Goal: Task Accomplishment & Management: Use online tool/utility

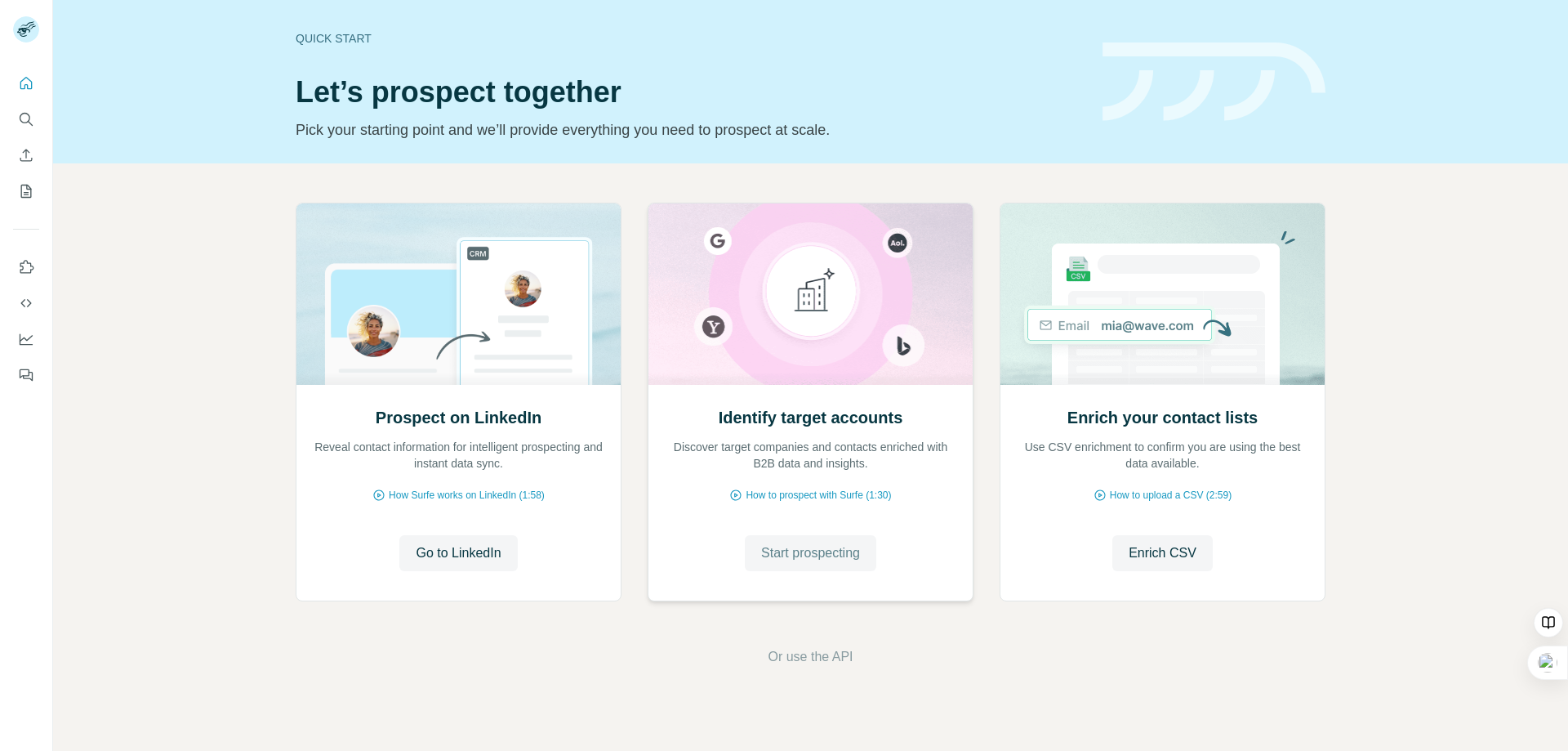
click at [808, 555] on span "Start prospecting" at bounding box center [810, 553] width 99 height 20
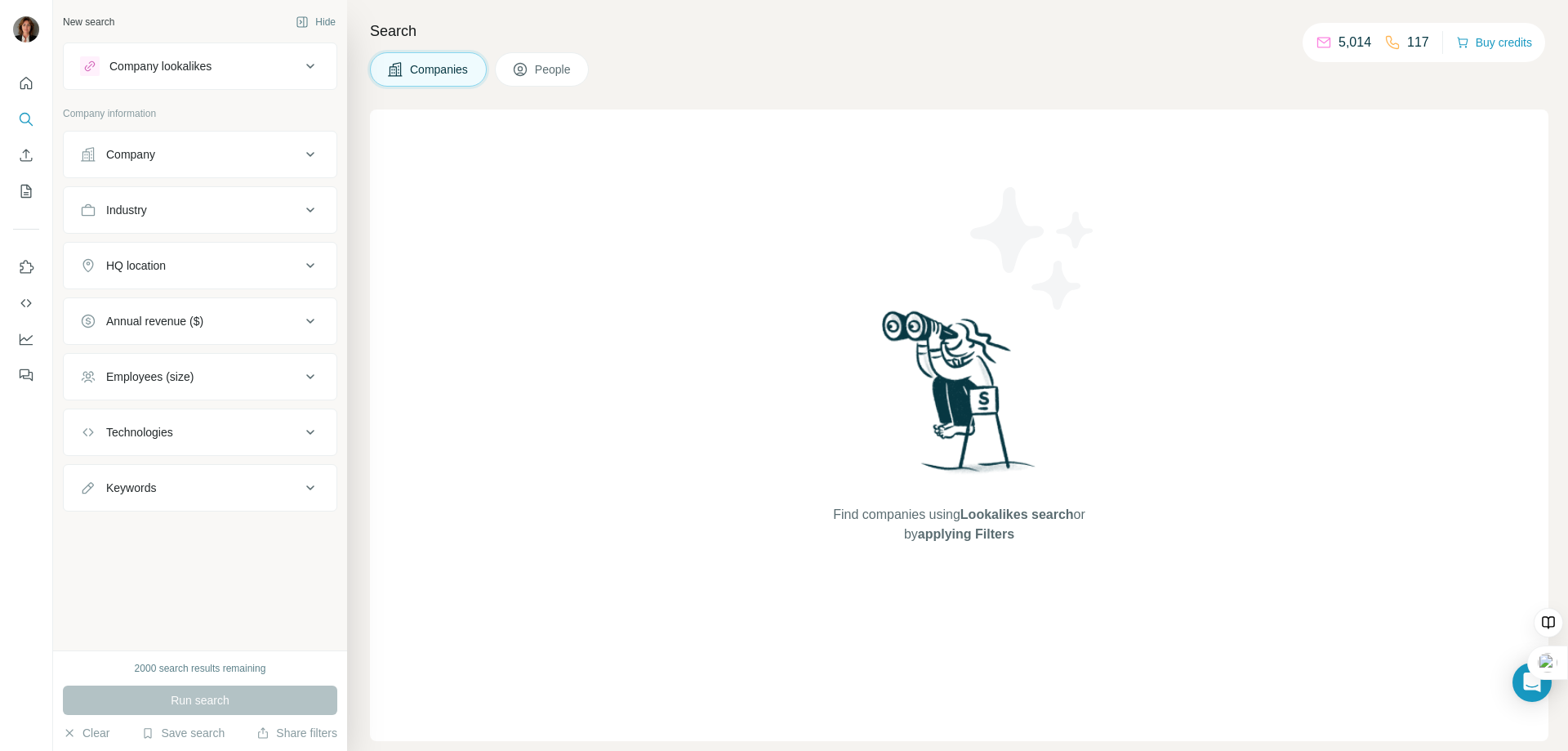
click at [154, 216] on div "Industry" at bounding box center [190, 209] width 221 height 16
click at [144, 248] on input at bounding box center [191, 251] width 202 height 18
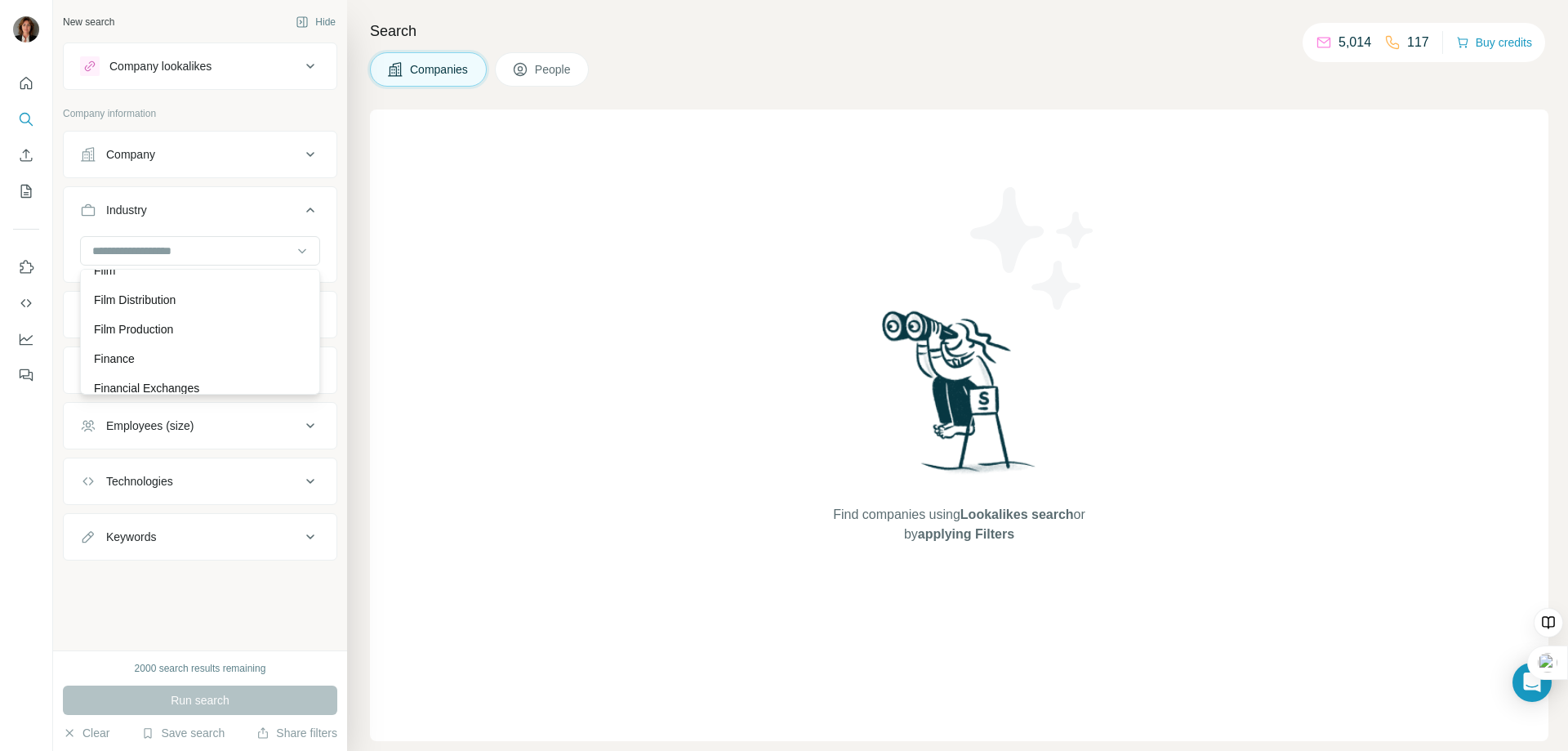
scroll to position [6697, 0]
click at [117, 273] on p "Finance" at bounding box center [114, 264] width 41 height 16
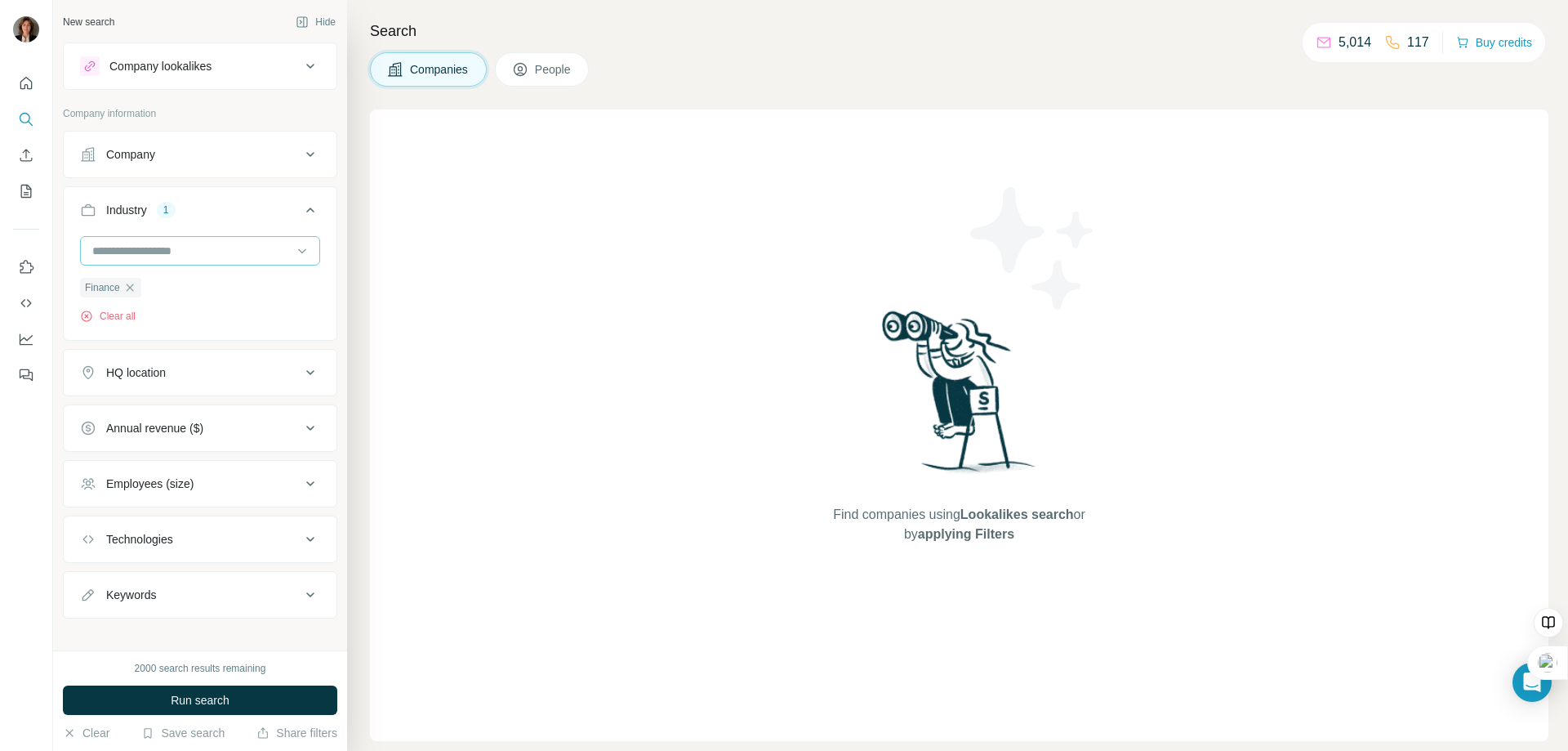
click at [181, 251] on input at bounding box center [191, 251] width 202 height 18
click at [172, 270] on p "Financial Exchanges" at bounding box center [146, 261] width 106 height 16
click at [179, 247] on input at bounding box center [191, 251] width 202 height 18
click at [160, 299] on p "Financial Services" at bounding box center [140, 290] width 93 height 16
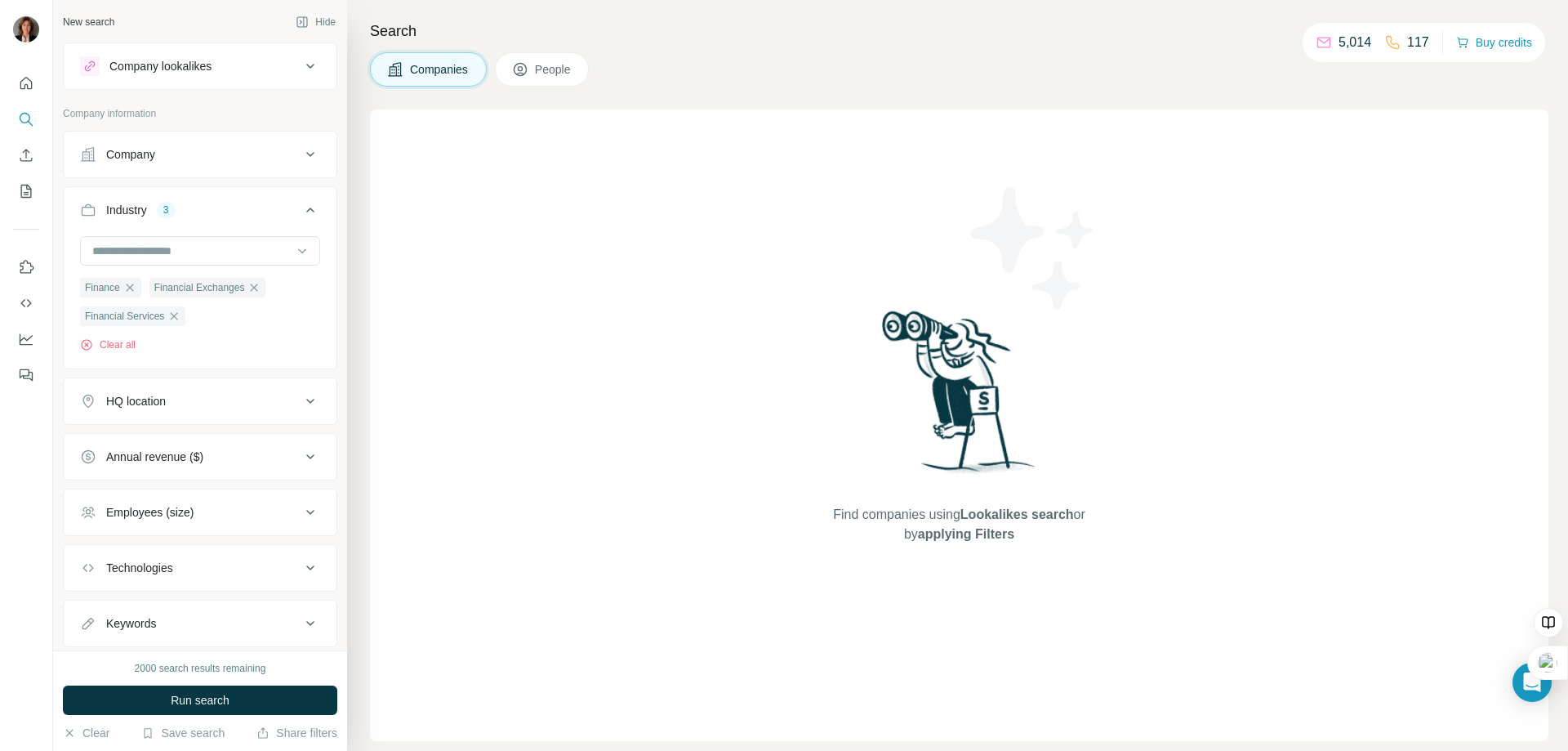
scroll to position [44, 0]
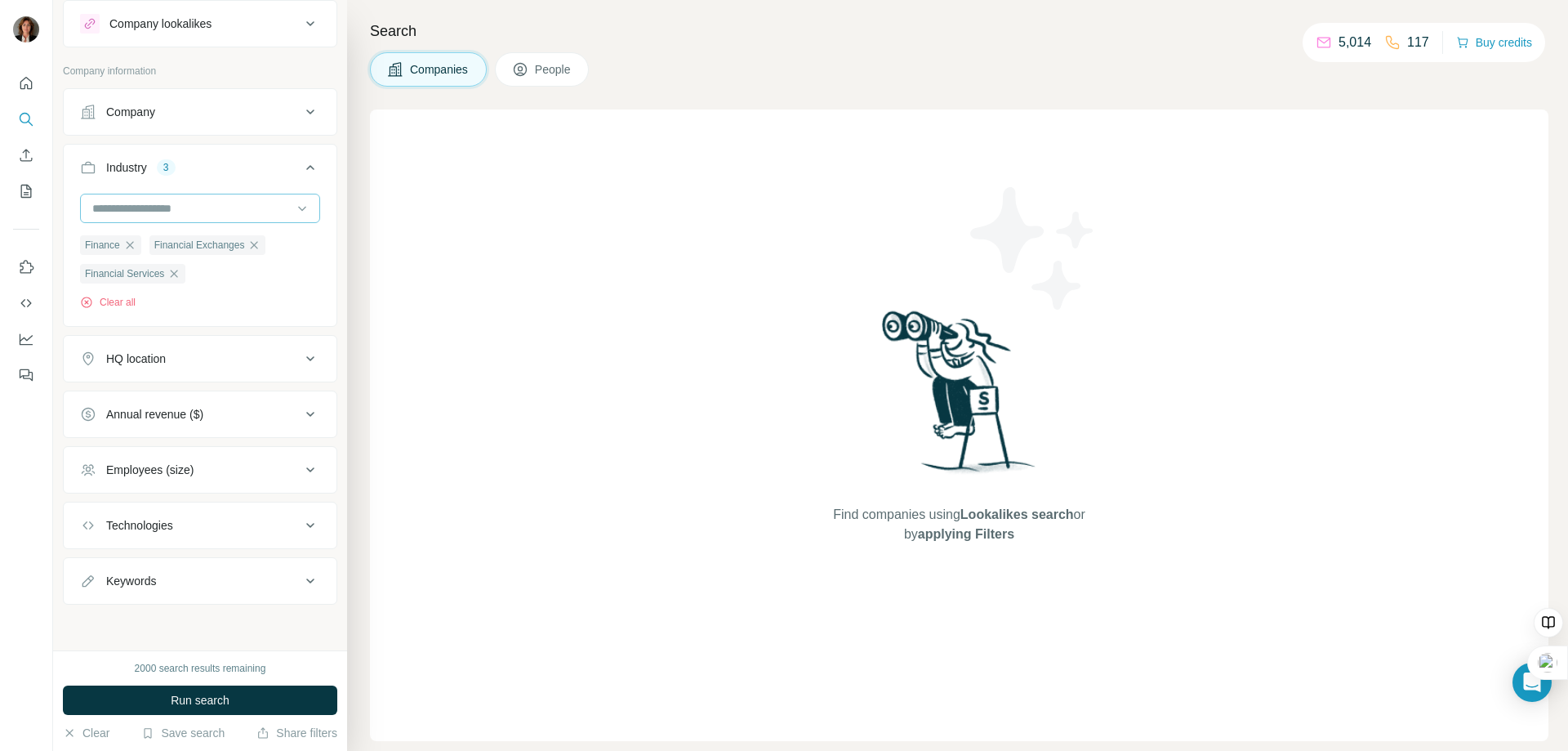
click at [160, 209] on input at bounding box center [191, 208] width 202 height 18
click at [116, 288] on p "Banking" at bounding box center [114, 279] width 42 height 16
click at [136, 208] on input at bounding box center [191, 208] width 202 height 18
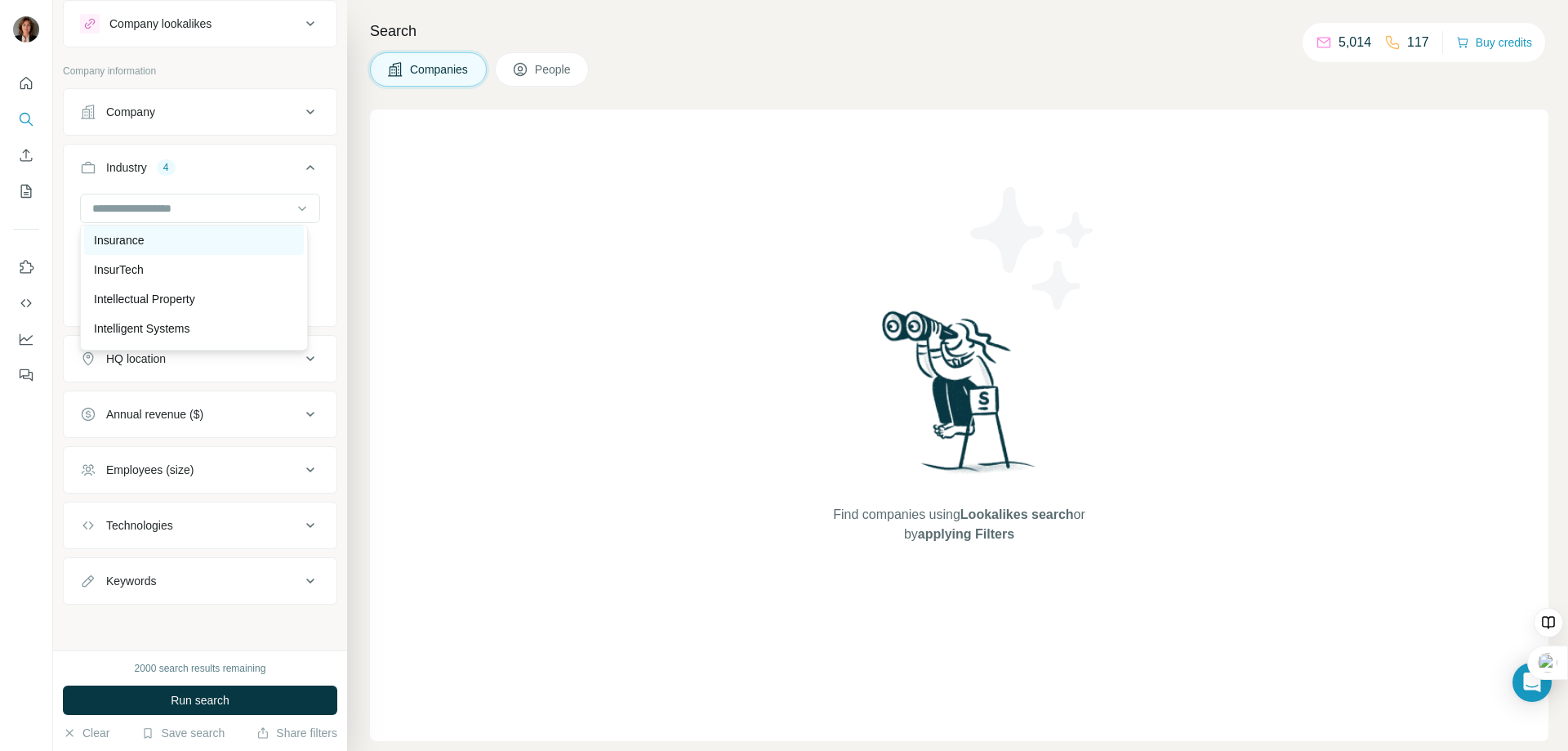
click at [136, 248] on p "Insurance" at bounding box center [118, 239] width 50 height 16
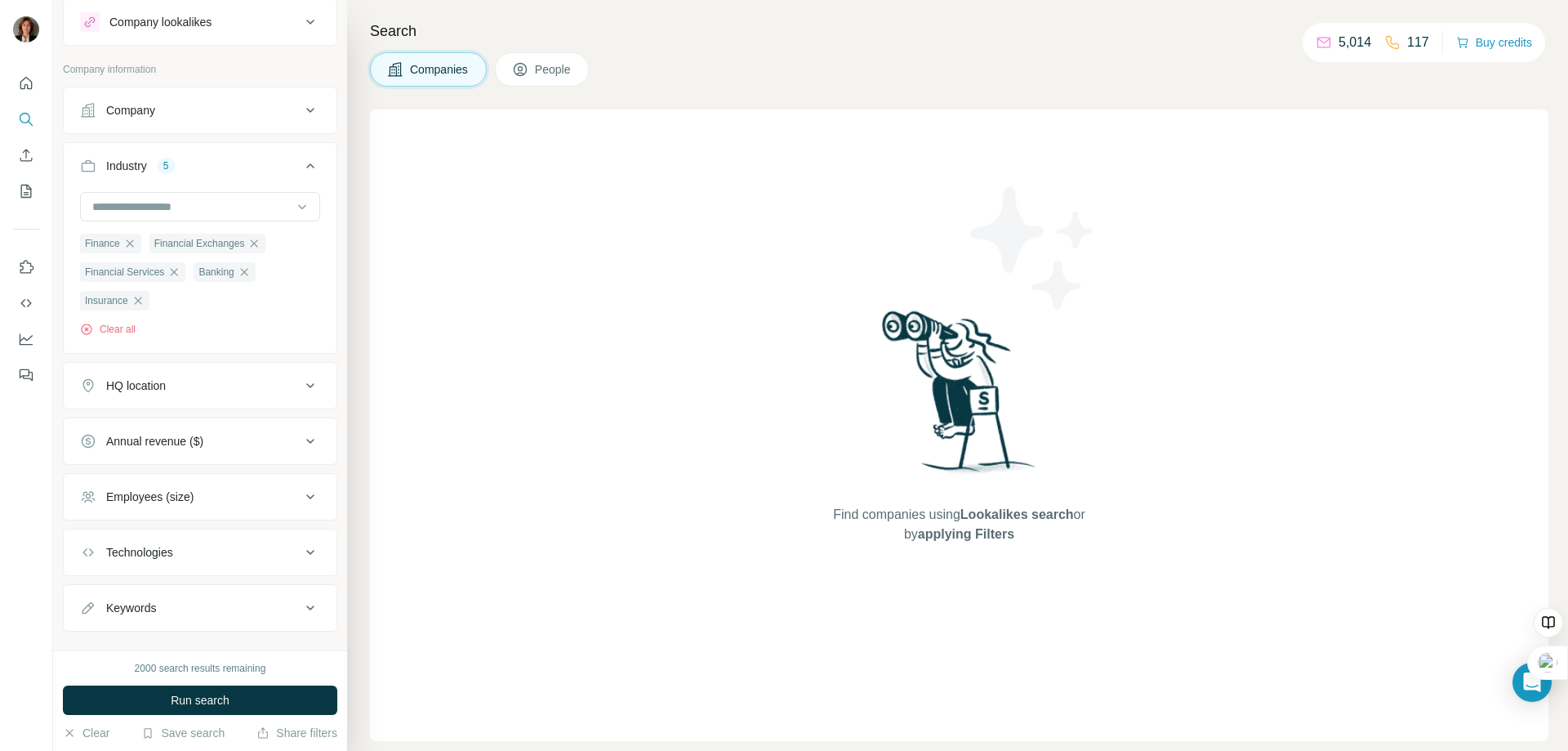
click at [191, 496] on div "Employees (size)" at bounding box center [150, 496] width 88 height 16
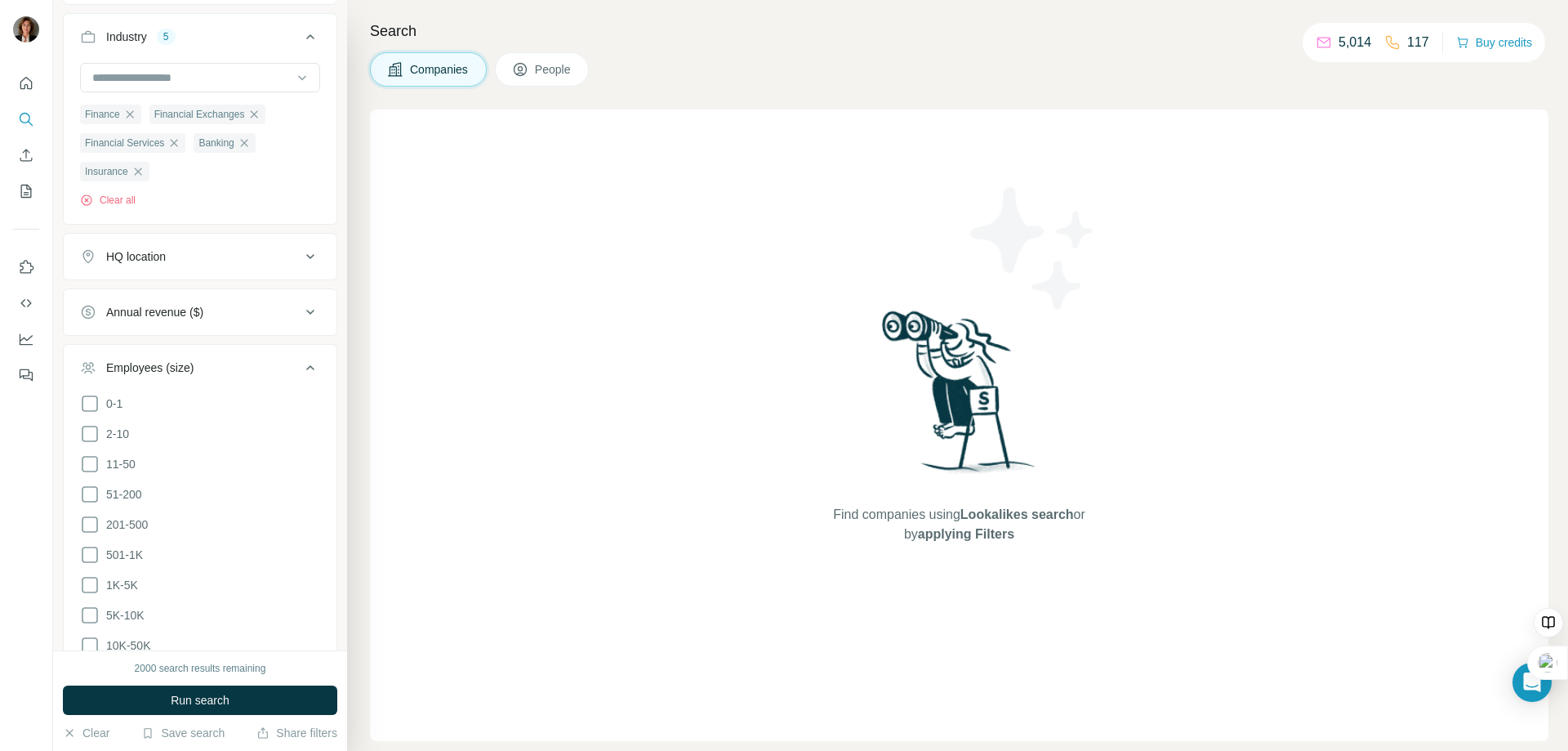
scroll to position [208, 0]
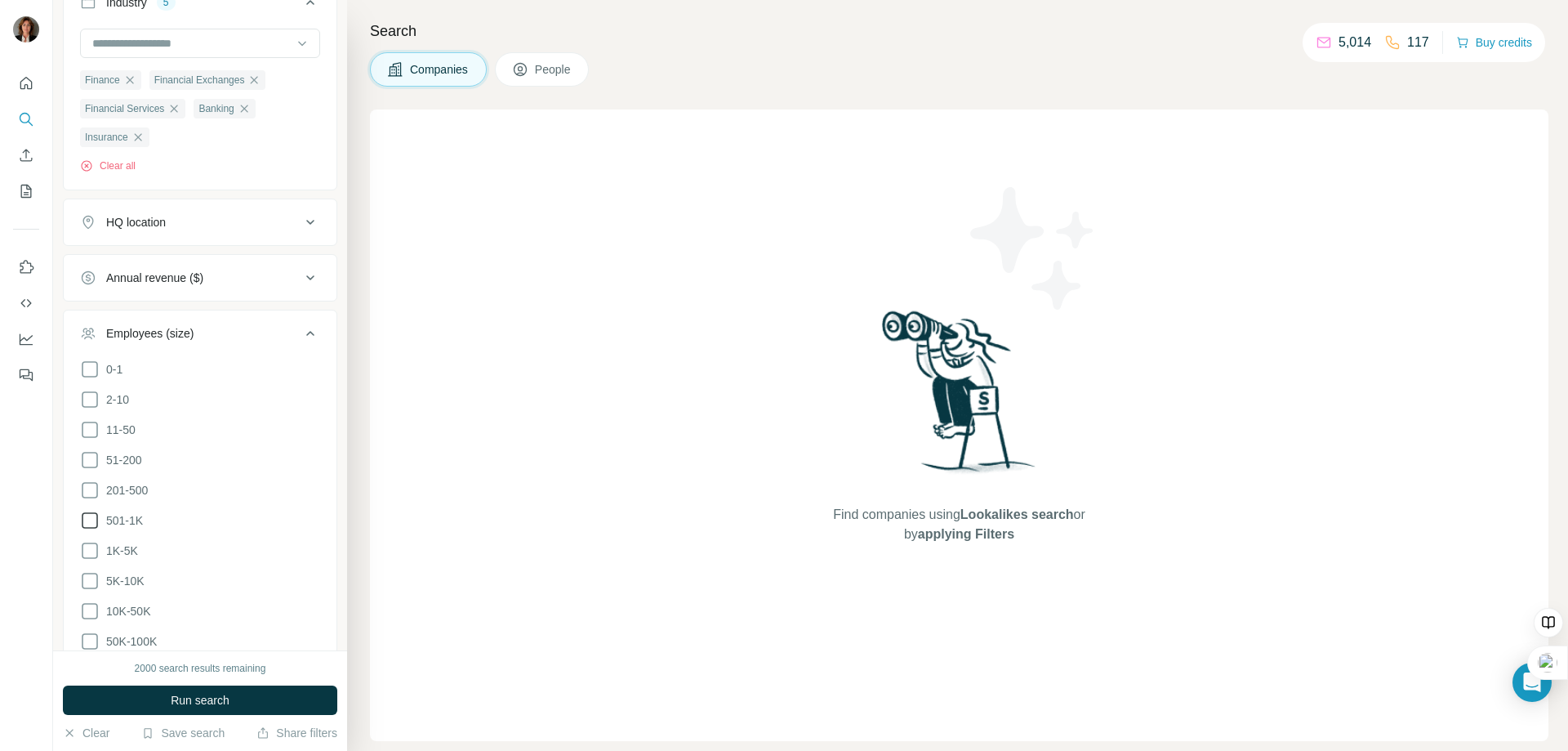
click at [94, 518] on icon at bounding box center [89, 520] width 20 height 20
click at [90, 555] on icon at bounding box center [89, 550] width 16 height 16
click at [84, 591] on ul "0-1 2-10 11-50 [PHONE_NUMBER] 501-1K 1K-5K 5K-10K 10K-50K 50K-100K 100K-500K 50…" at bounding box center [200, 536] width 240 height 353
click at [88, 582] on icon at bounding box center [89, 580] width 20 height 20
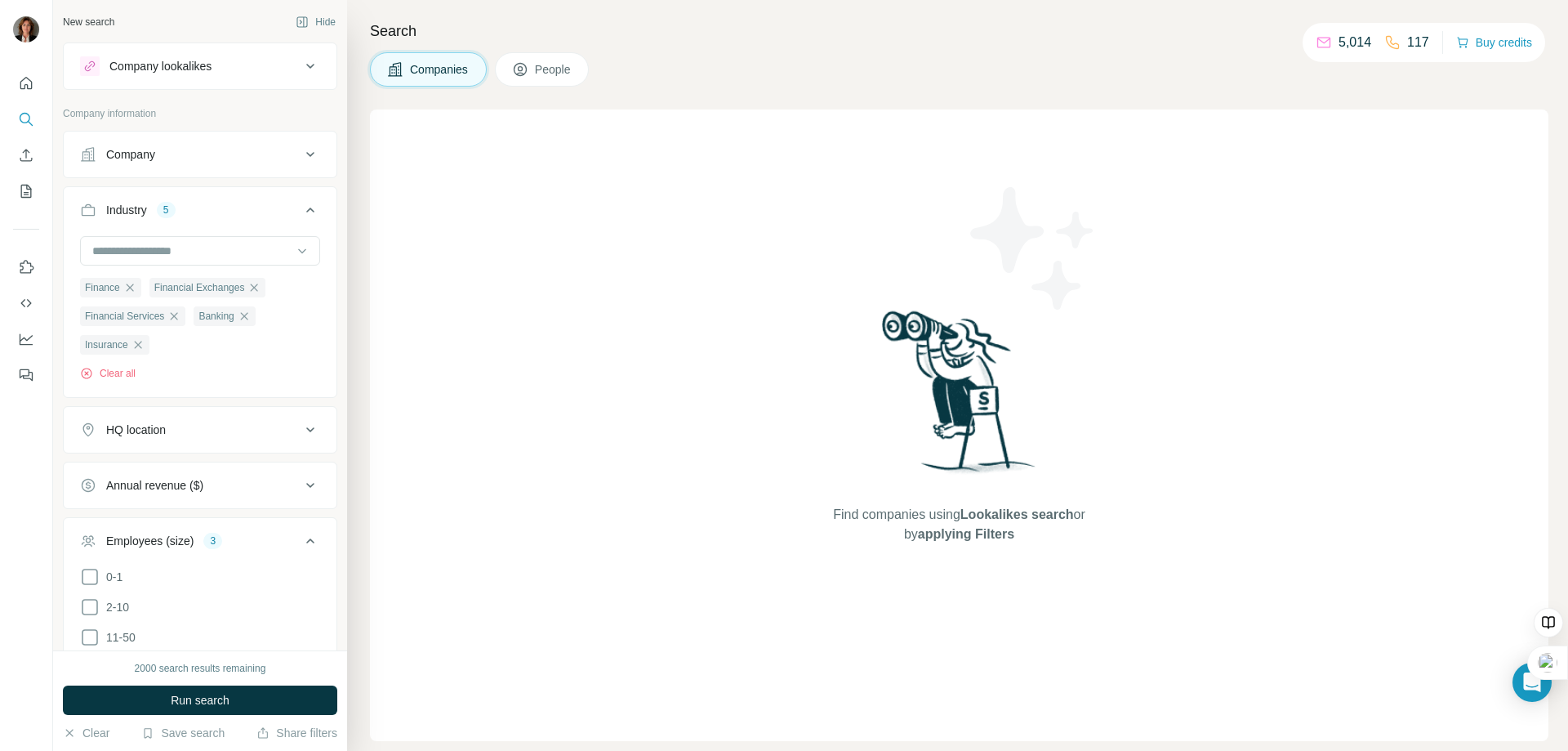
click at [300, 427] on icon at bounding box center [310, 429] width 20 height 20
click at [120, 478] on input "text" at bounding box center [200, 470] width 240 height 29
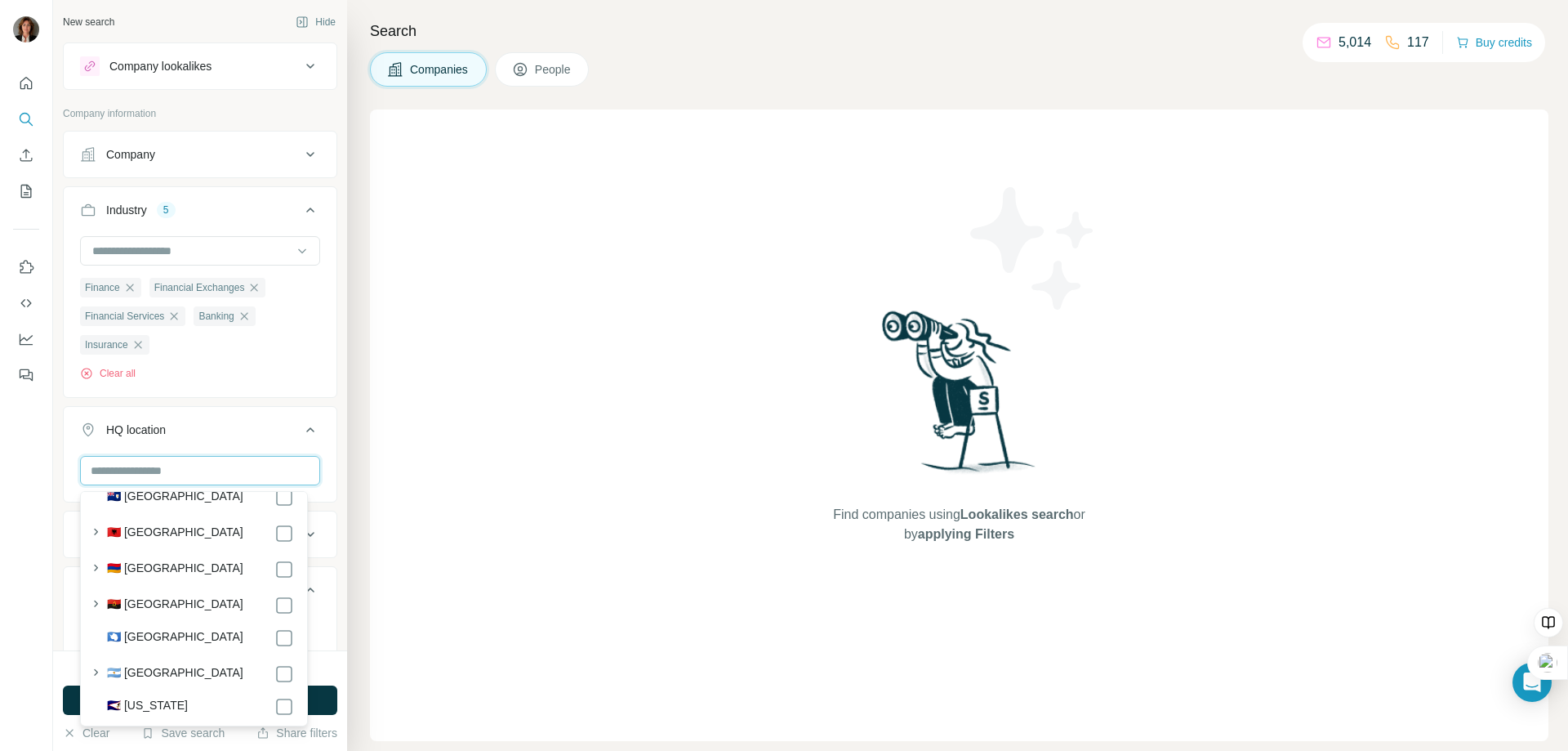
scroll to position [163, 0]
click at [125, 467] on input "text" at bounding box center [200, 470] width 240 height 29
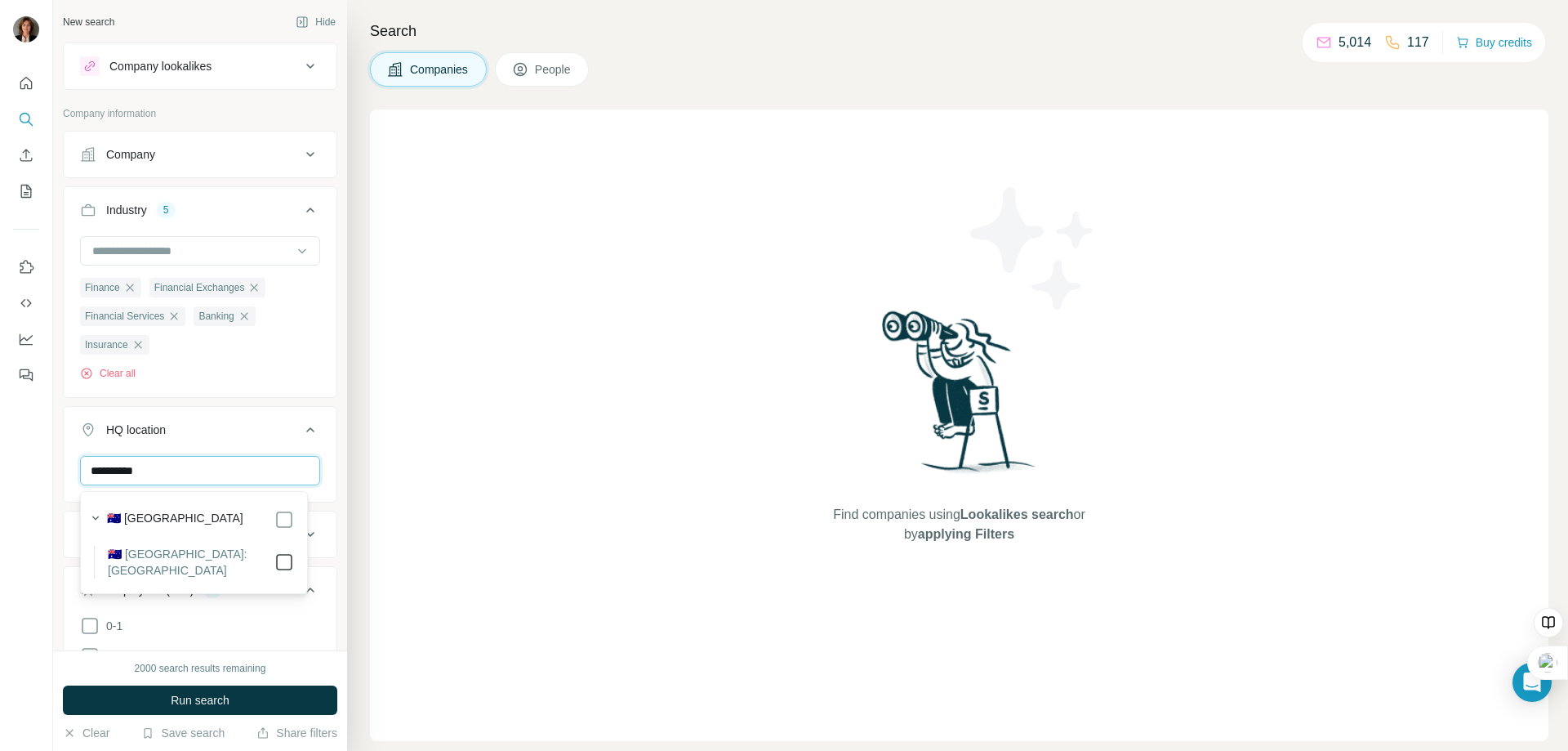
type input "**********"
click at [203, 687] on button "Run search" at bounding box center [200, 700] width 275 height 29
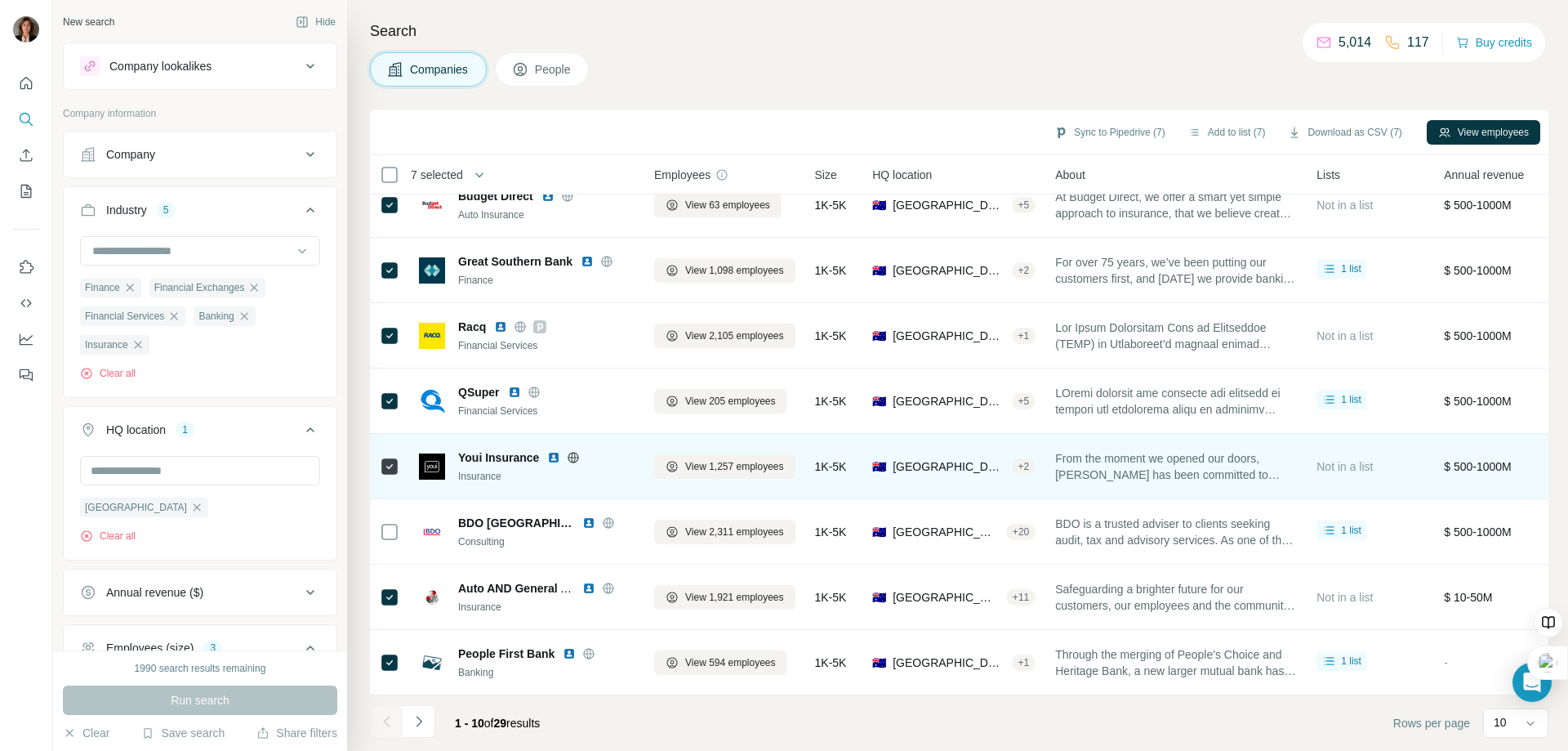
scroll to position [160, 0]
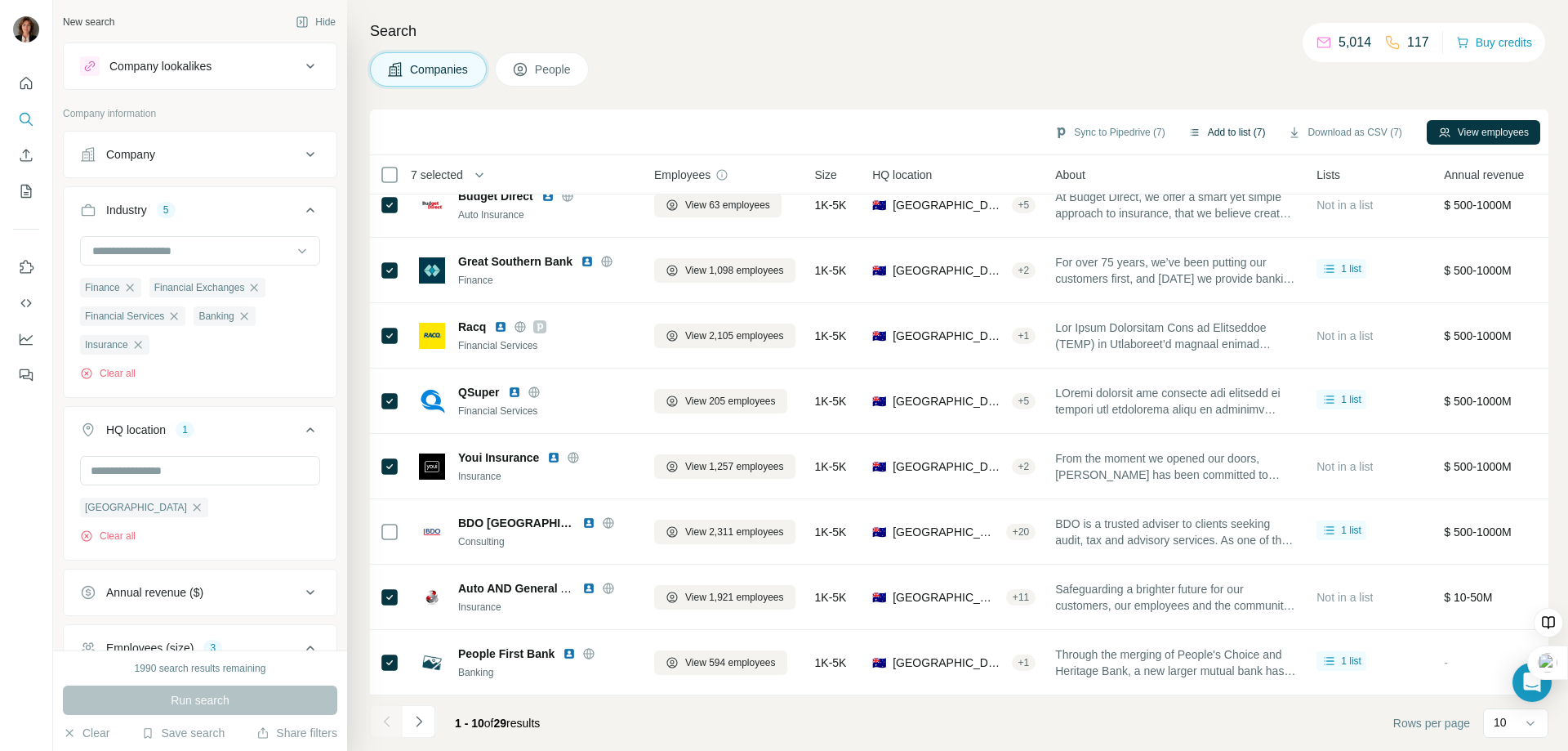
click at [1211, 128] on button "Add to list (7)" at bounding box center [1226, 132] width 100 height 25
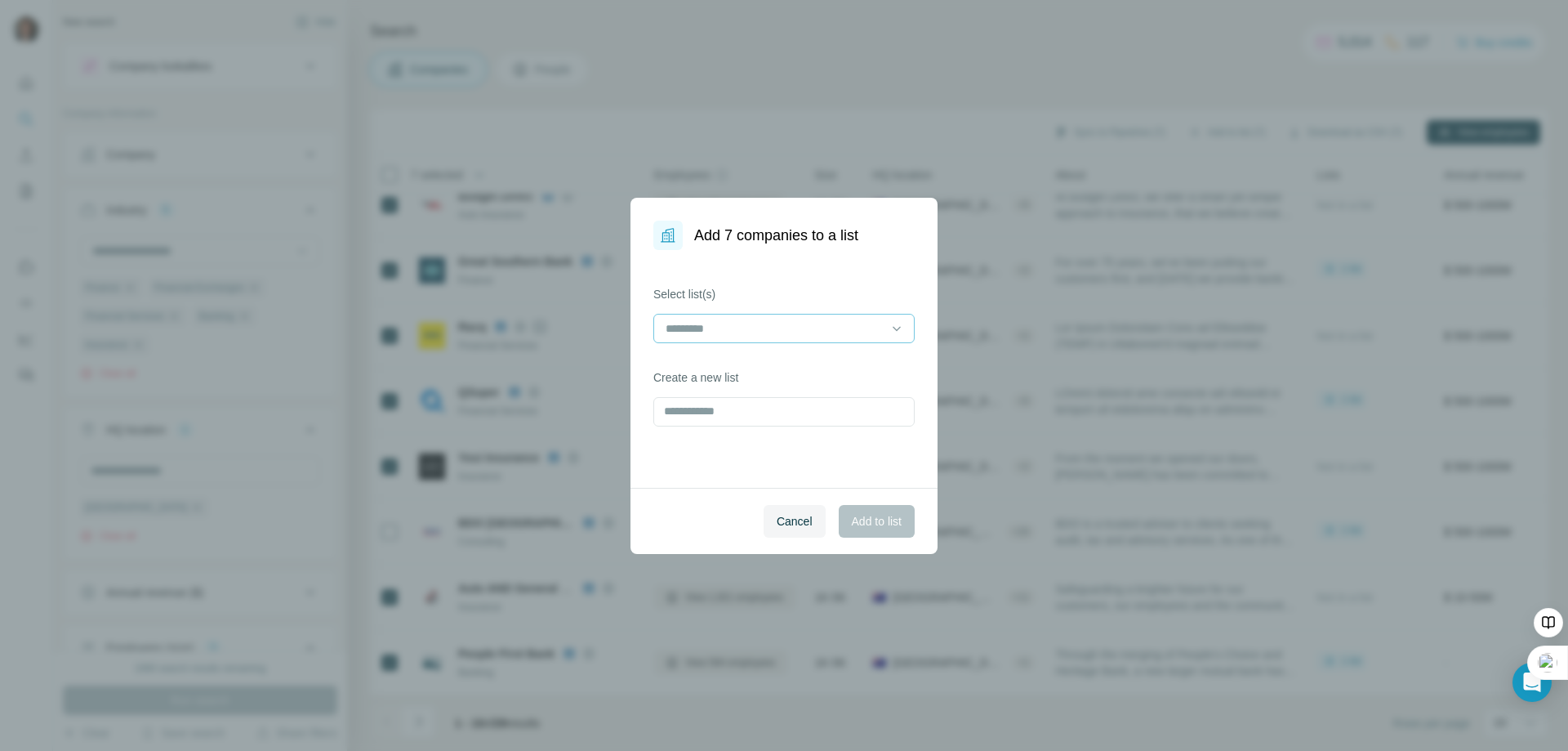
click at [761, 327] on input at bounding box center [774, 328] width 221 height 18
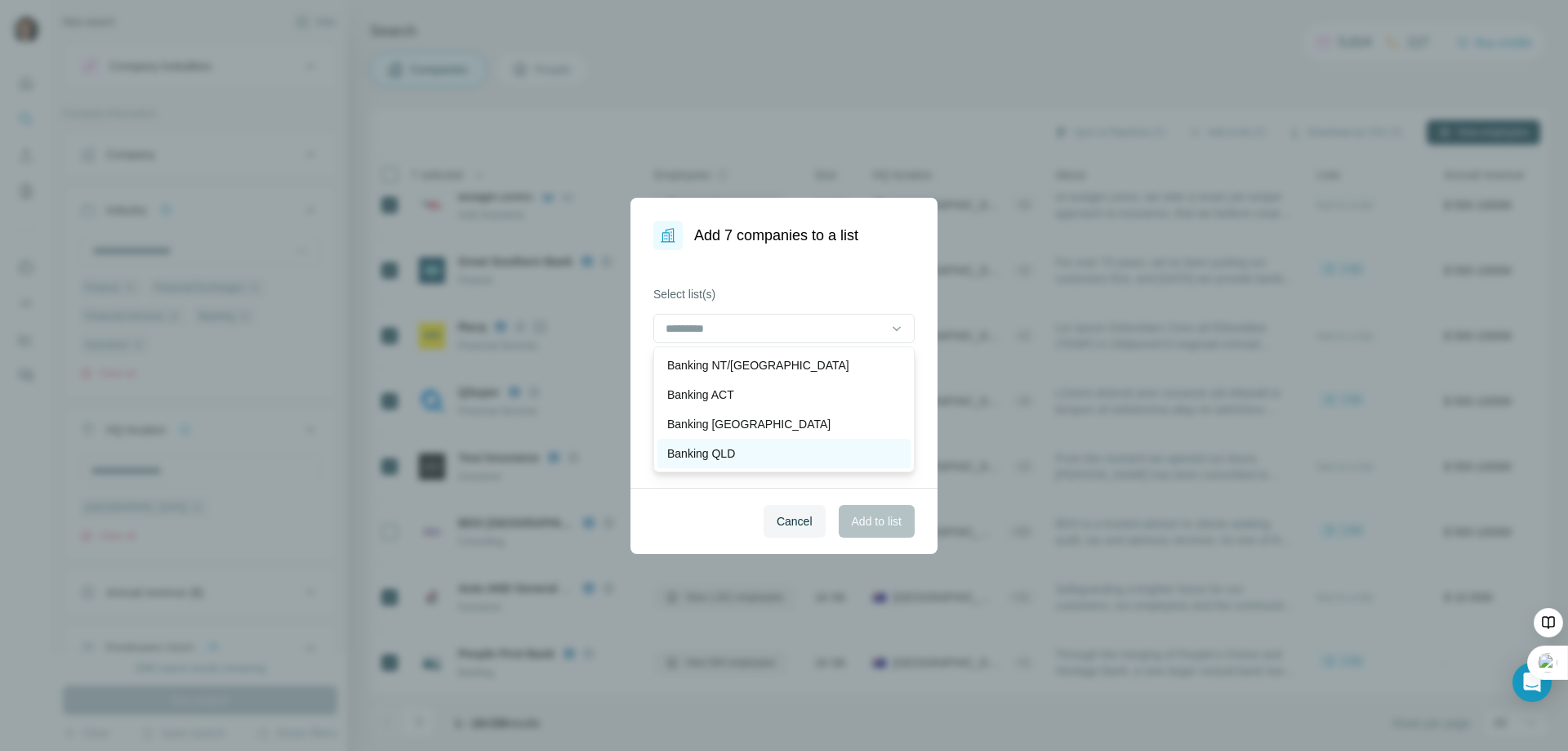
click at [735, 447] on p "Banking QLD" at bounding box center [700, 453] width 68 height 16
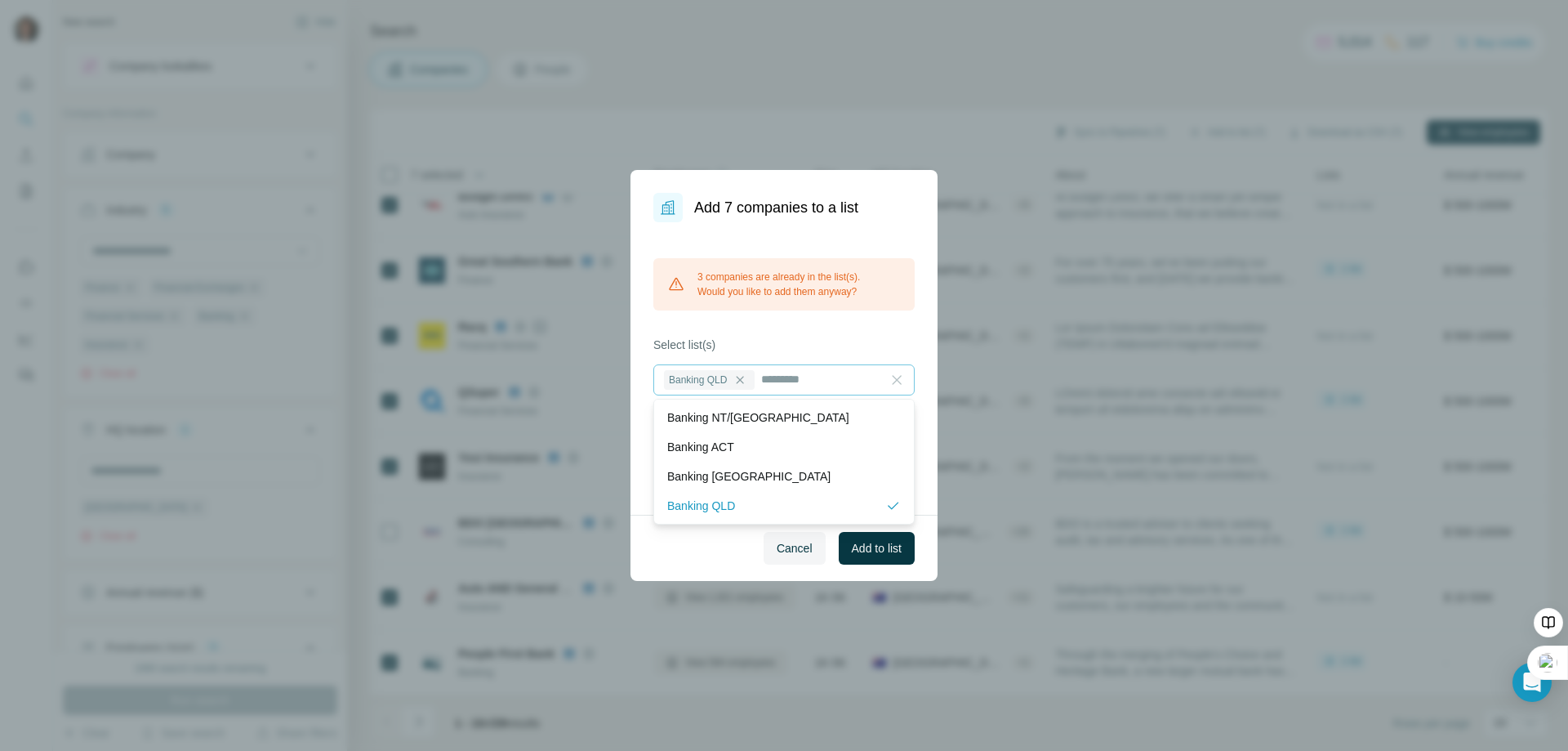
click at [900, 378] on icon at bounding box center [897, 379] width 9 height 9
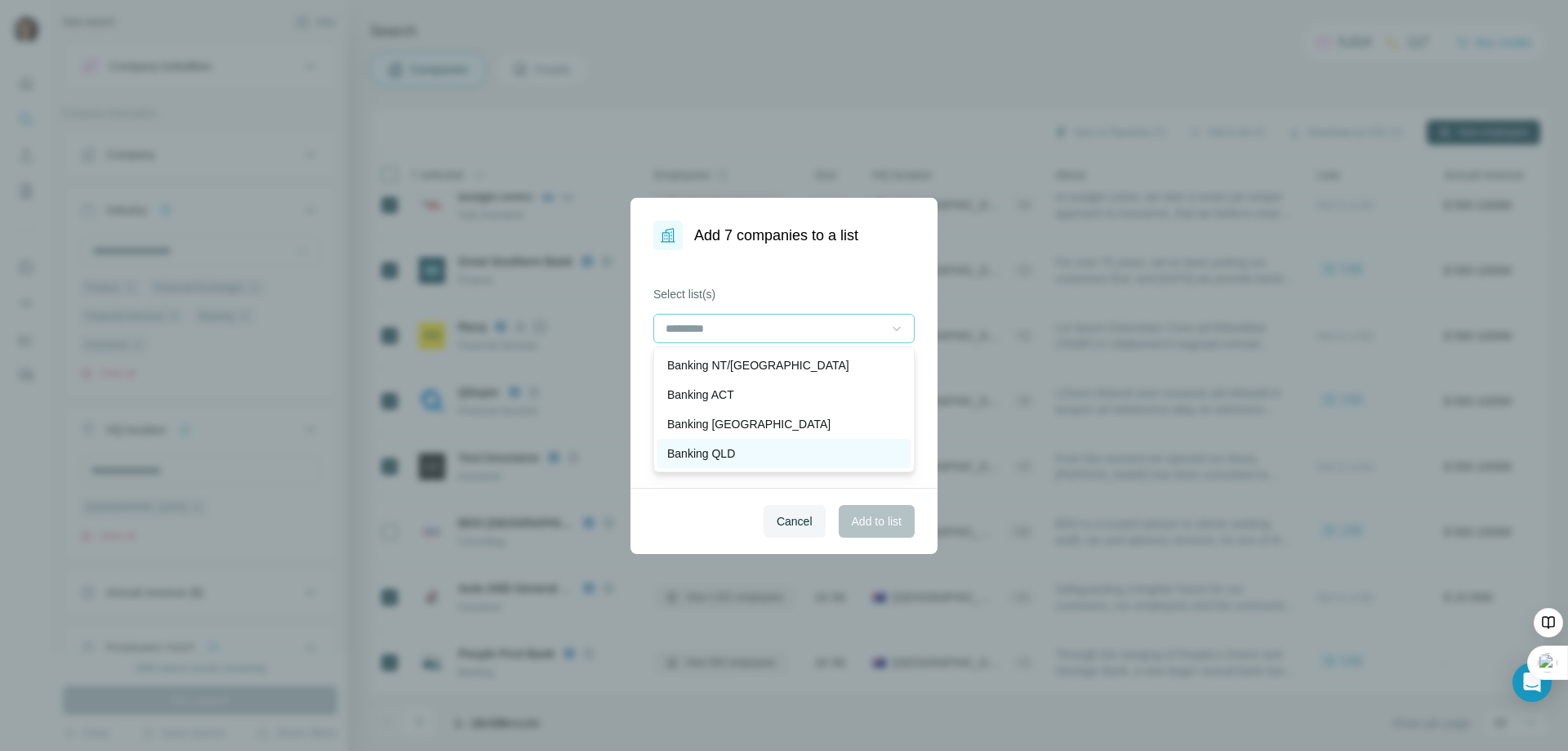
click at [734, 457] on p "Banking QLD" at bounding box center [700, 453] width 68 height 16
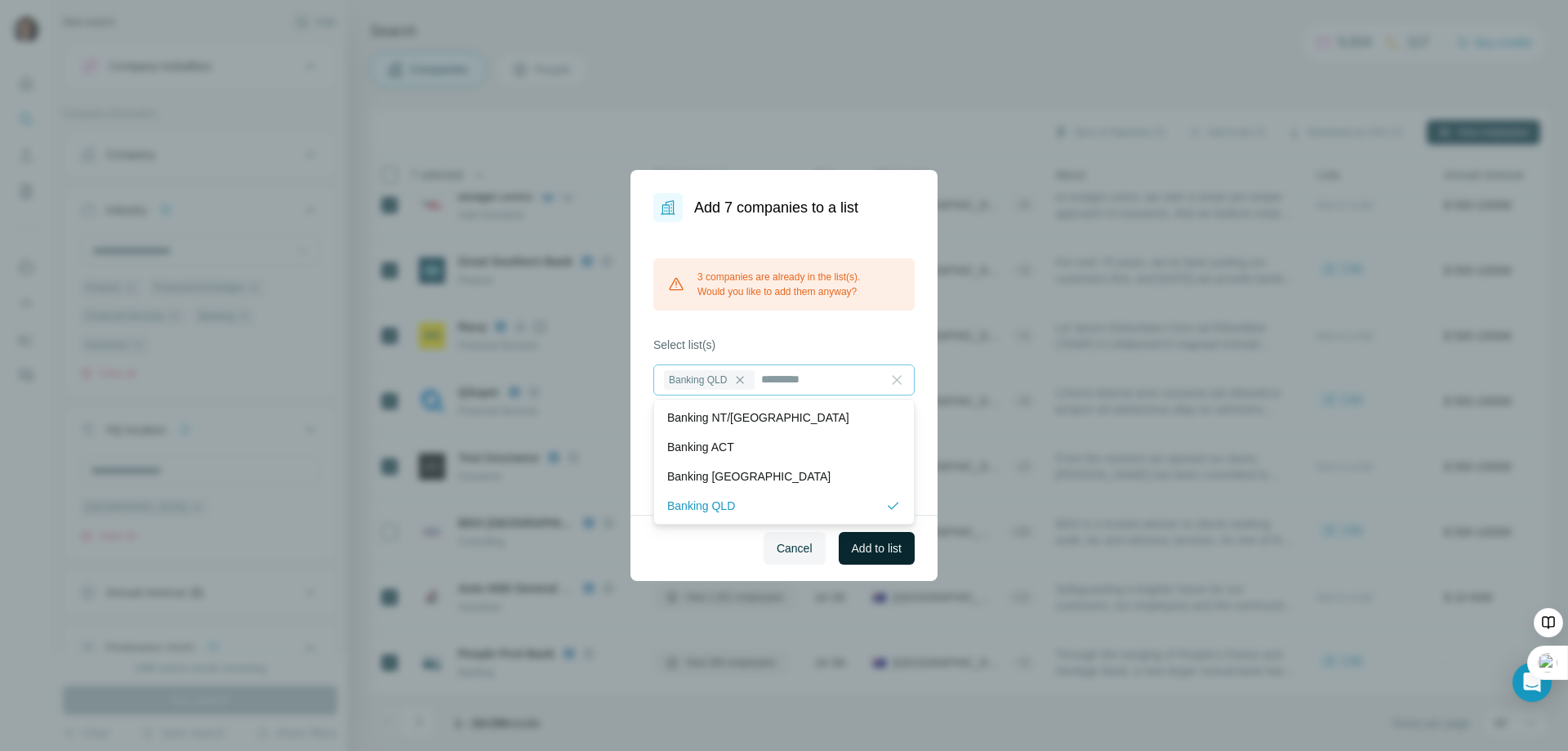
click at [868, 548] on span "Add to list" at bounding box center [876, 548] width 50 height 16
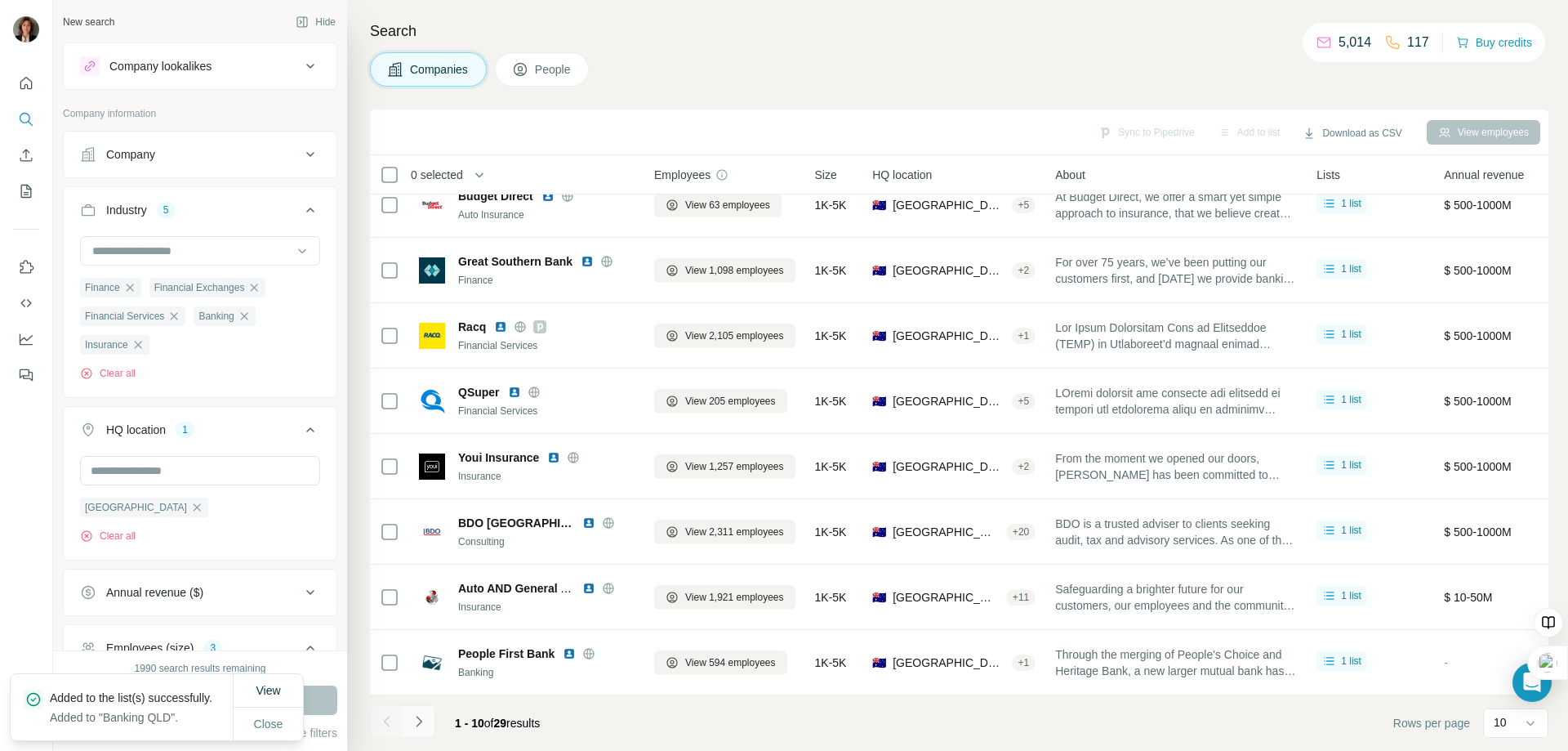
click at [421, 723] on icon "Navigate to next page" at bounding box center [419, 721] width 16 height 16
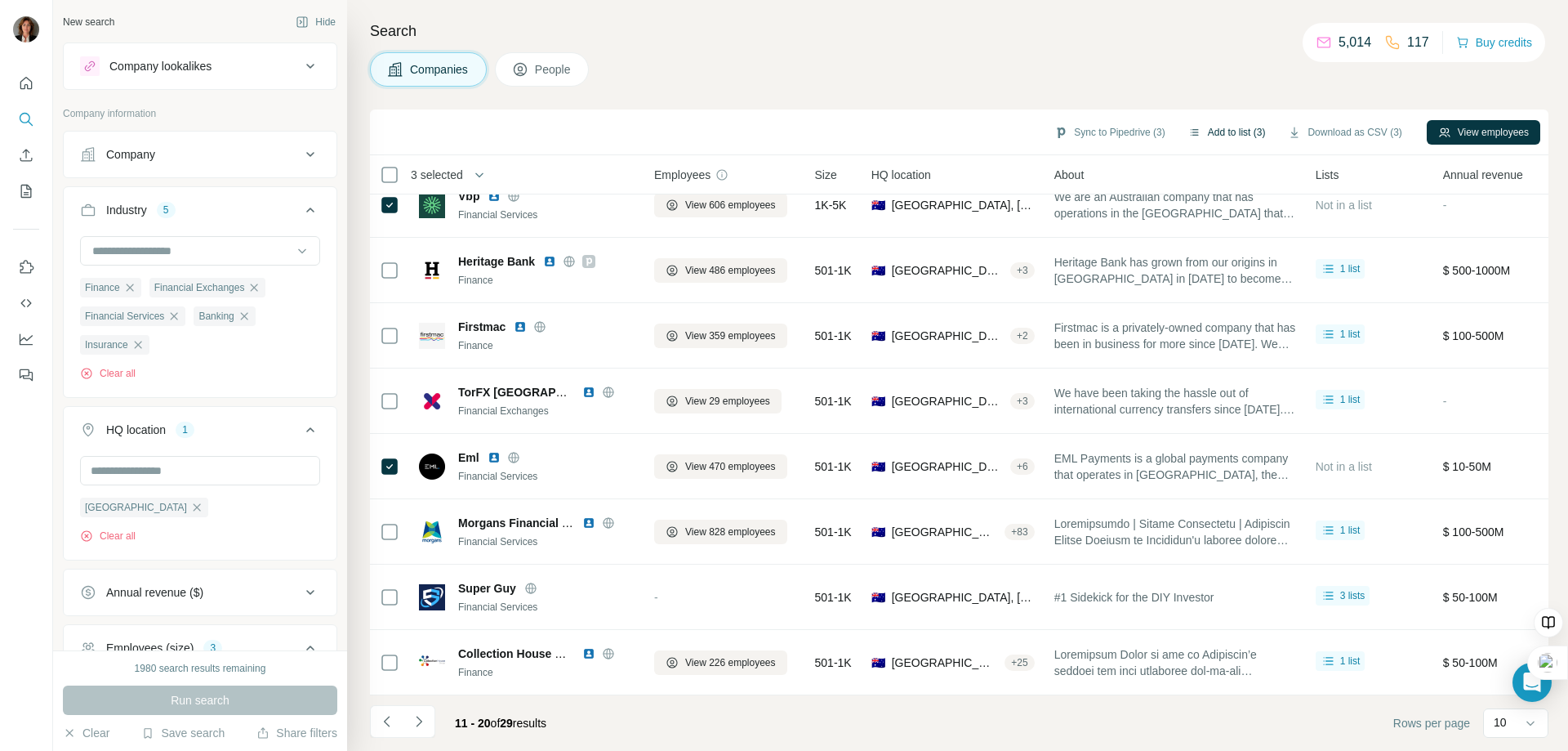
click at [1221, 129] on button "Add to list (3)" at bounding box center [1226, 132] width 100 height 25
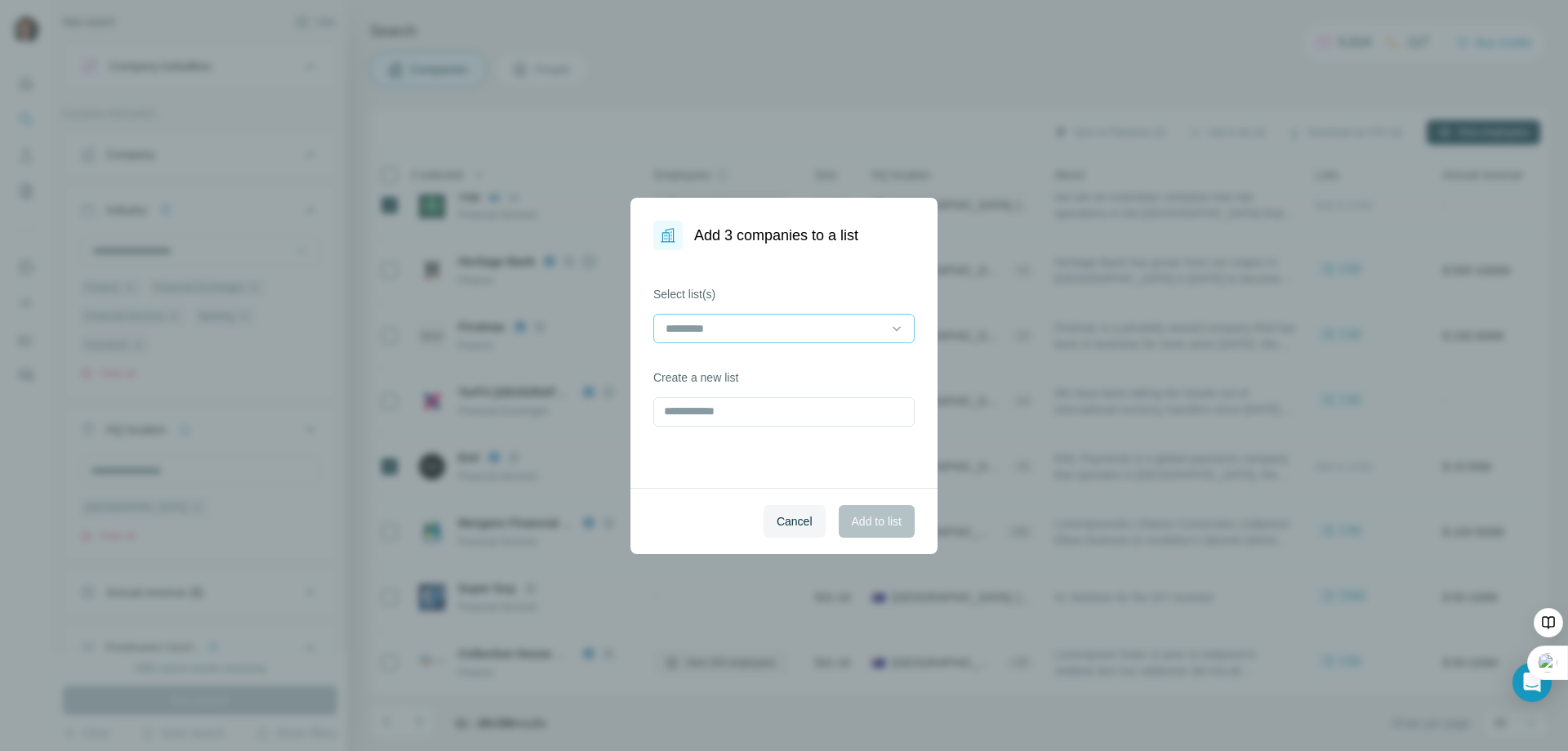
click at [772, 331] on input at bounding box center [774, 328] width 221 height 18
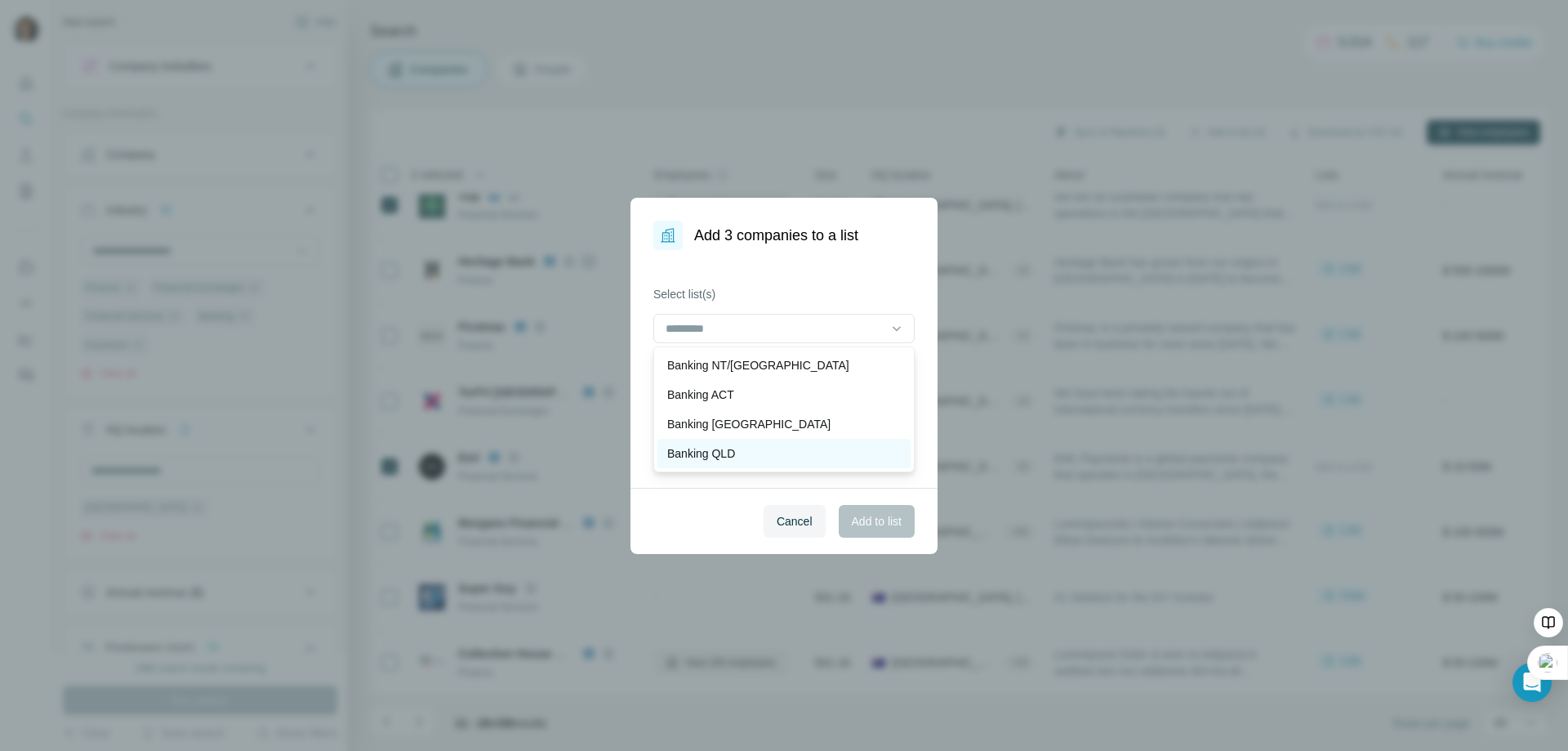
click at [731, 449] on p "Banking QLD" at bounding box center [700, 453] width 68 height 16
click at [871, 518] on span "Add to list" at bounding box center [876, 521] width 50 height 16
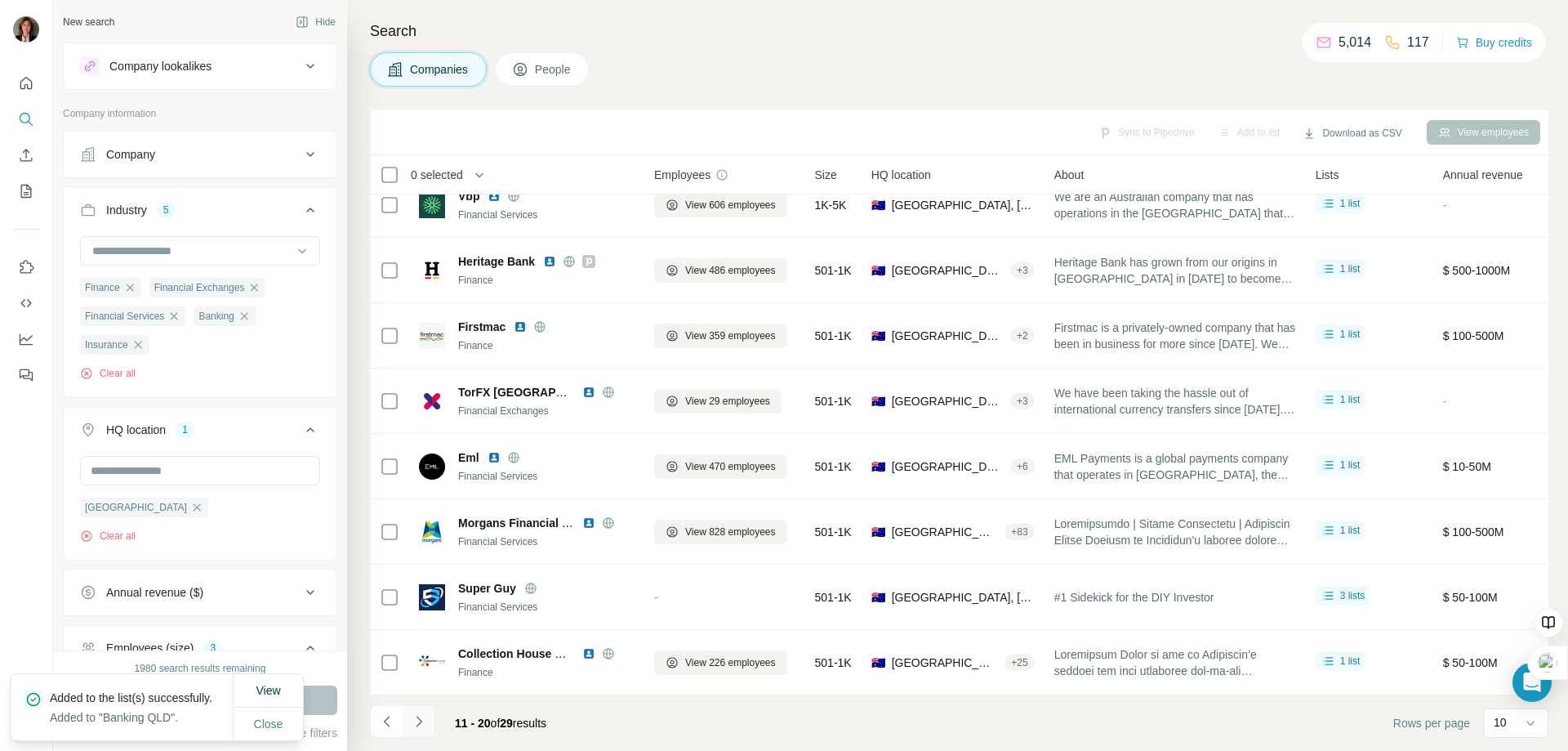
click at [421, 721] on icon "Navigate to next page" at bounding box center [419, 721] width 16 height 16
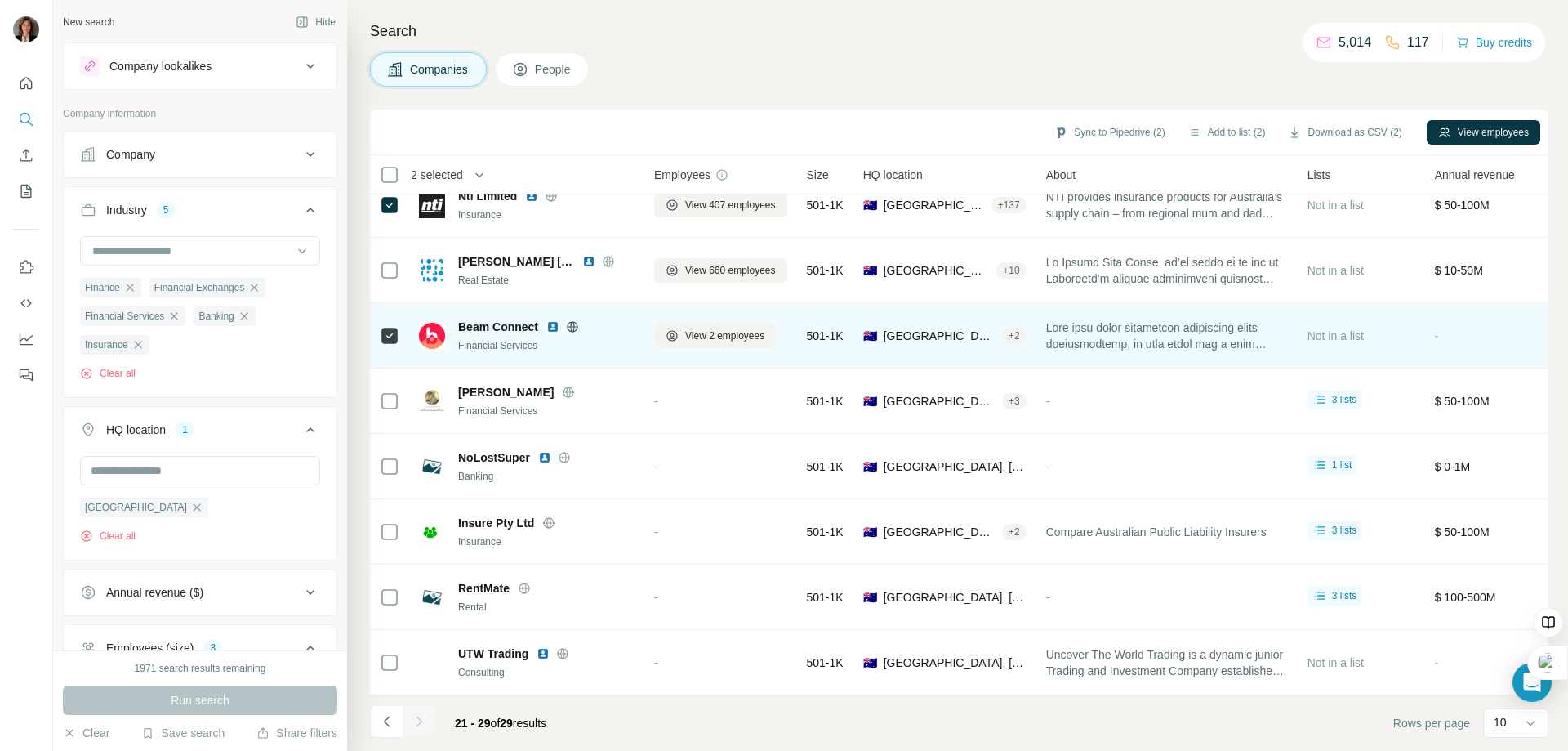
scroll to position [95, 0]
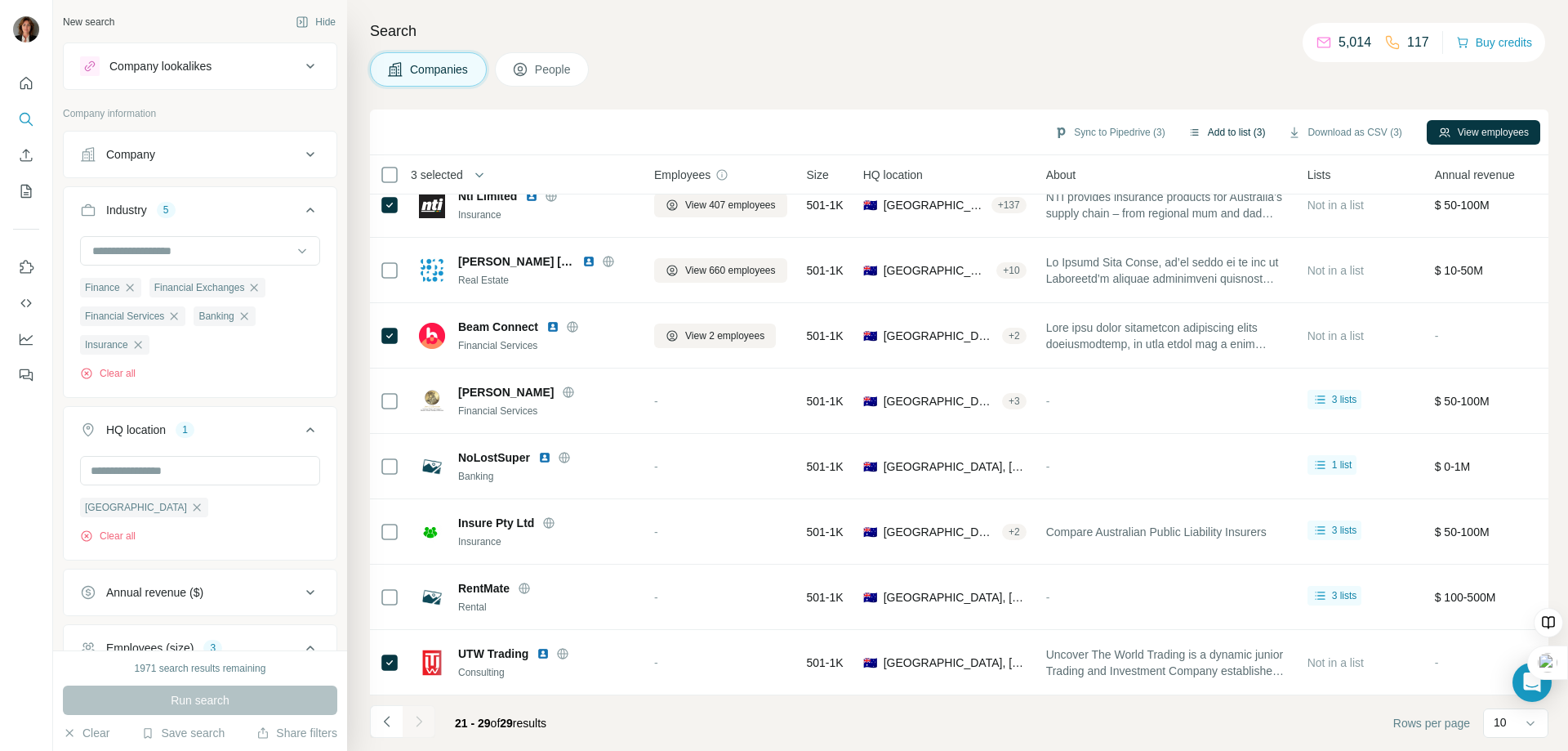
click at [1222, 131] on button "Add to list (3)" at bounding box center [1226, 132] width 100 height 25
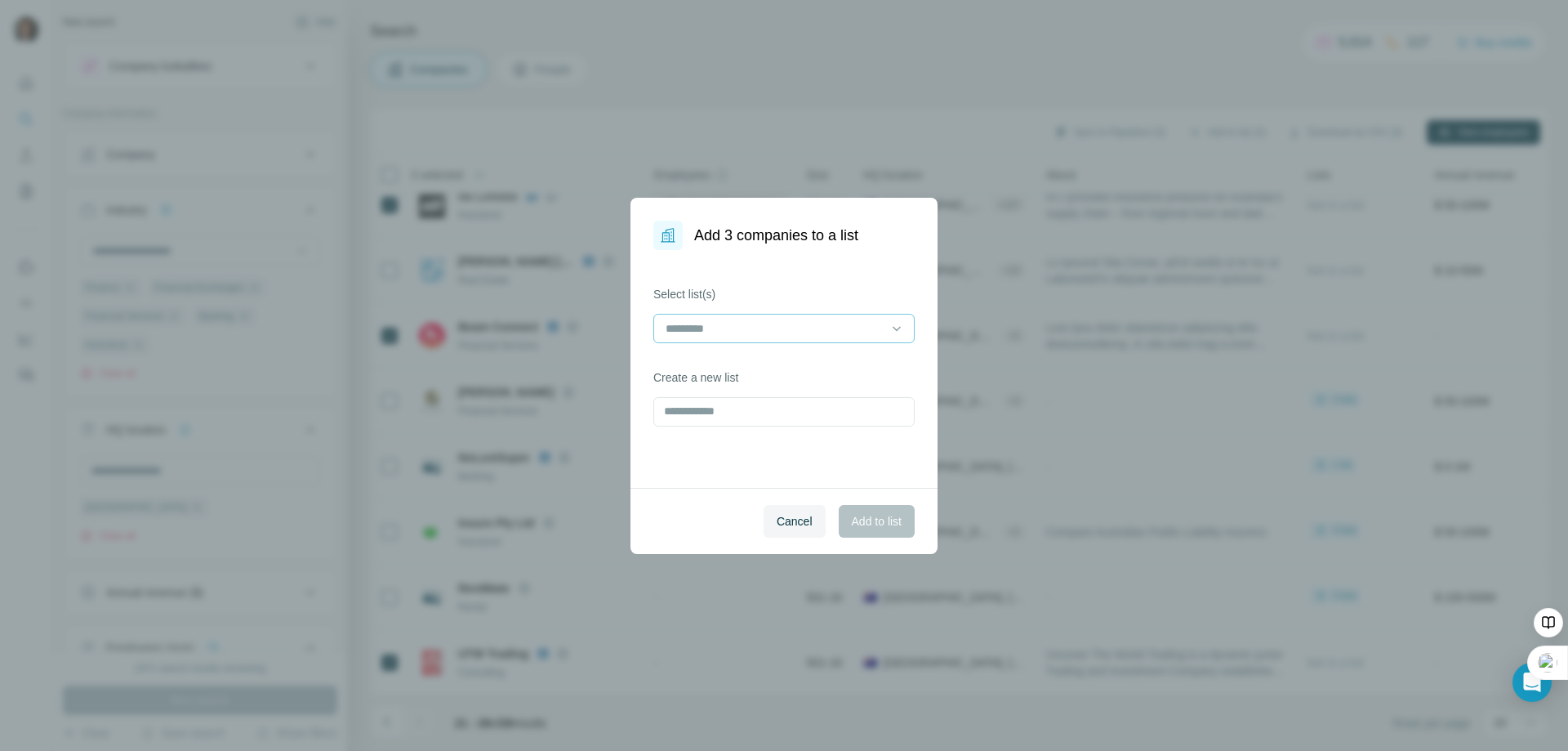
click at [782, 338] on div at bounding box center [774, 328] width 221 height 27
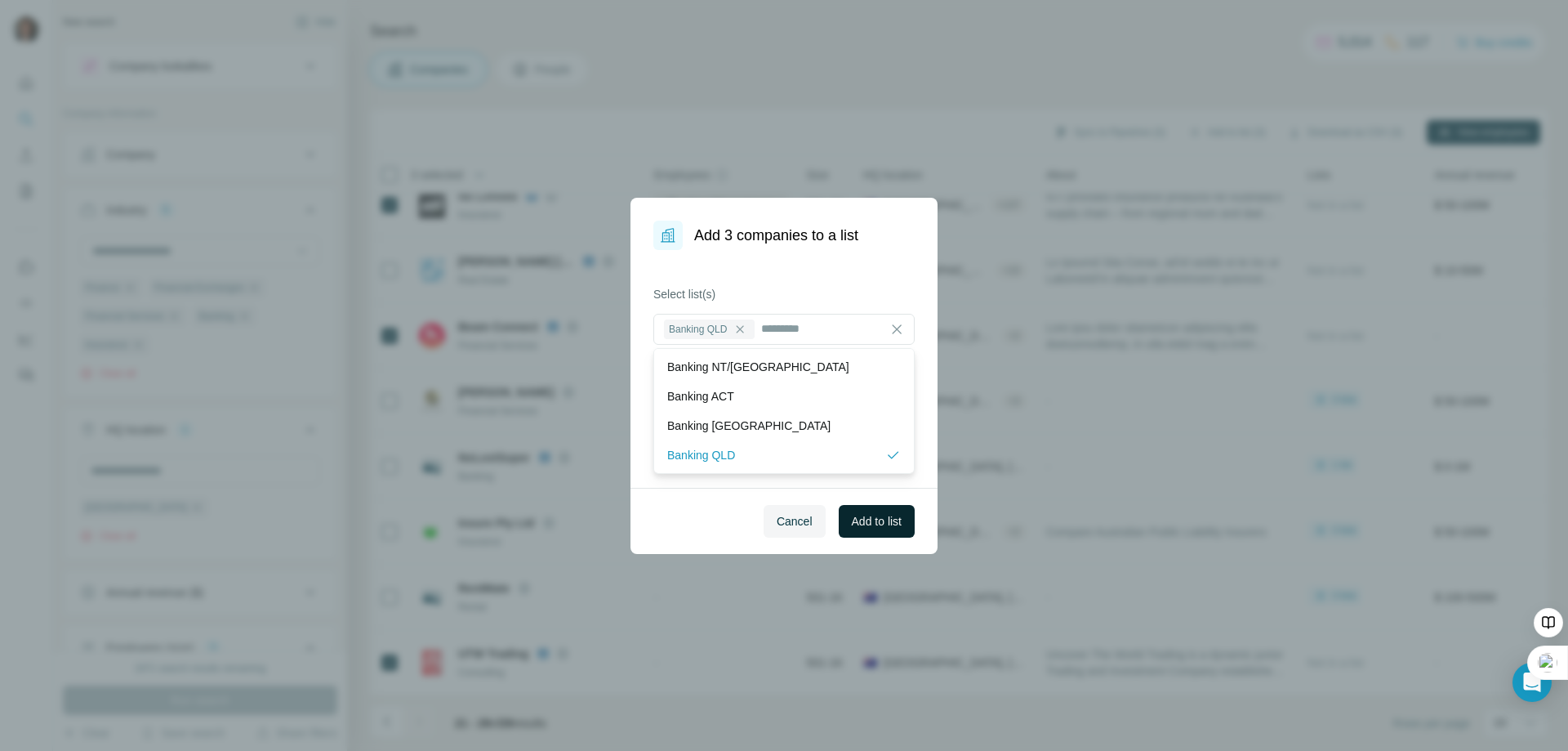
click at [872, 520] on span "Add to list" at bounding box center [876, 521] width 50 height 16
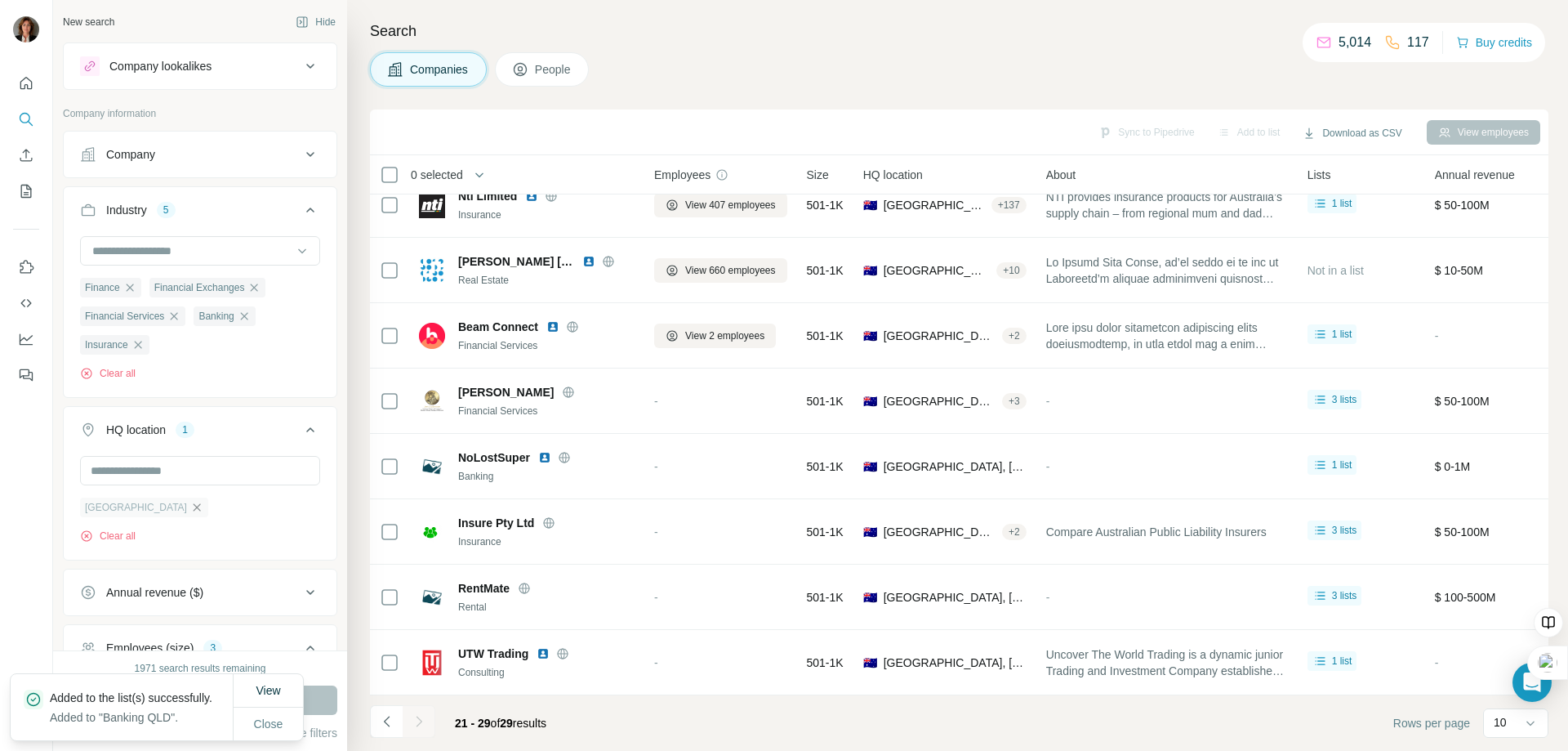
click at [191, 509] on icon "button" at bounding box center [197, 506] width 13 height 13
click at [142, 475] on input "text" at bounding box center [200, 470] width 240 height 29
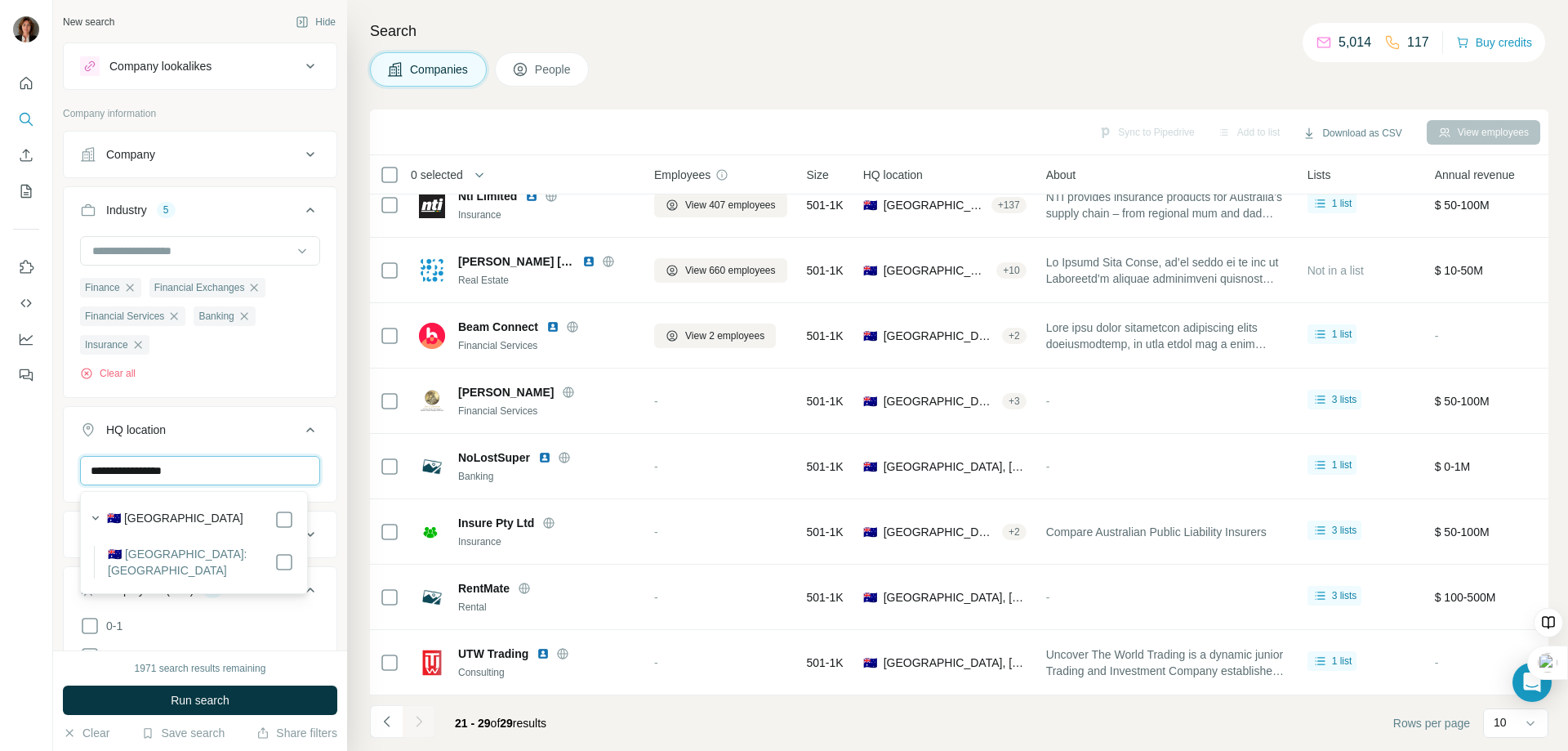
type input "**********"
click at [200, 700] on span "Run search" at bounding box center [200, 700] width 59 height 16
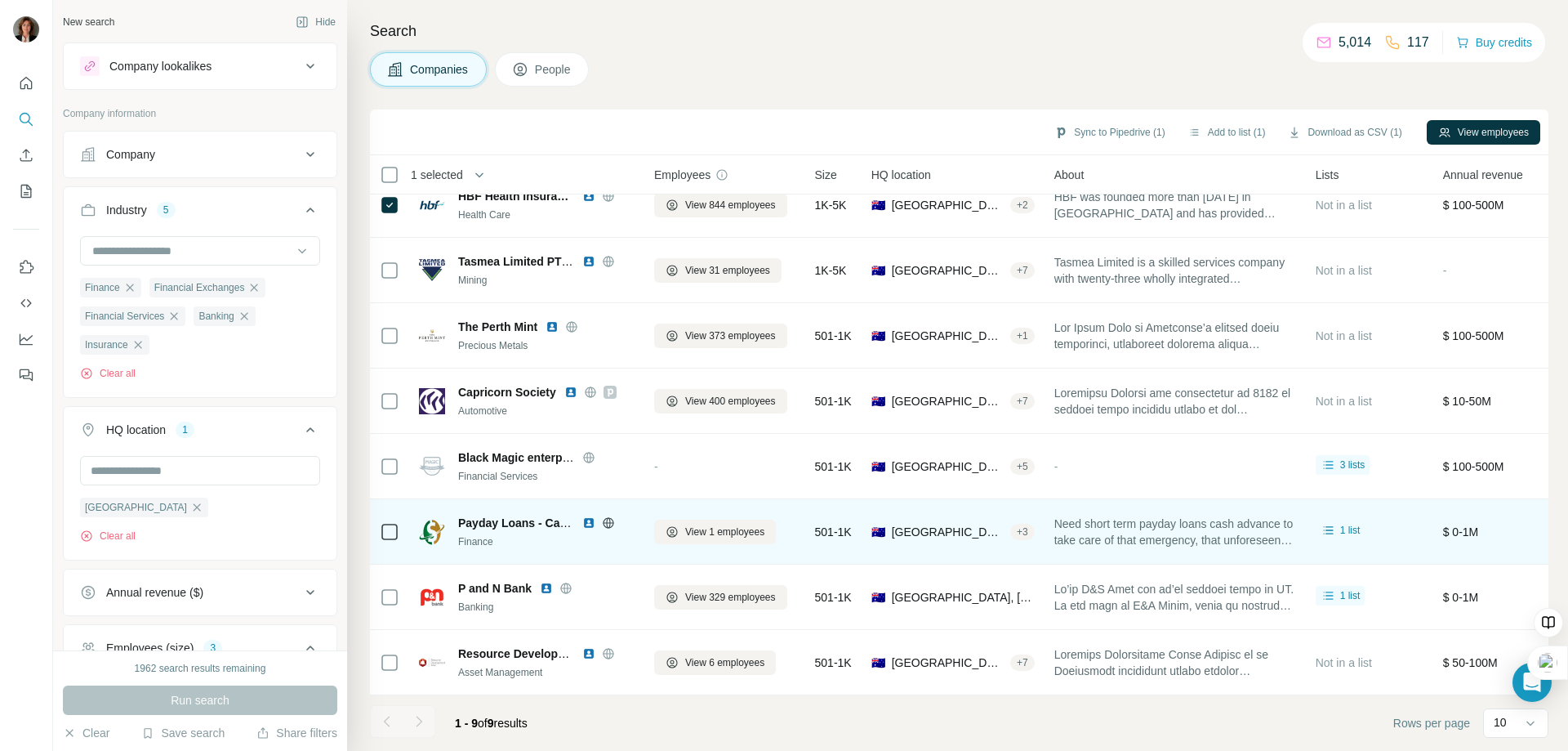
scroll to position [95, 0]
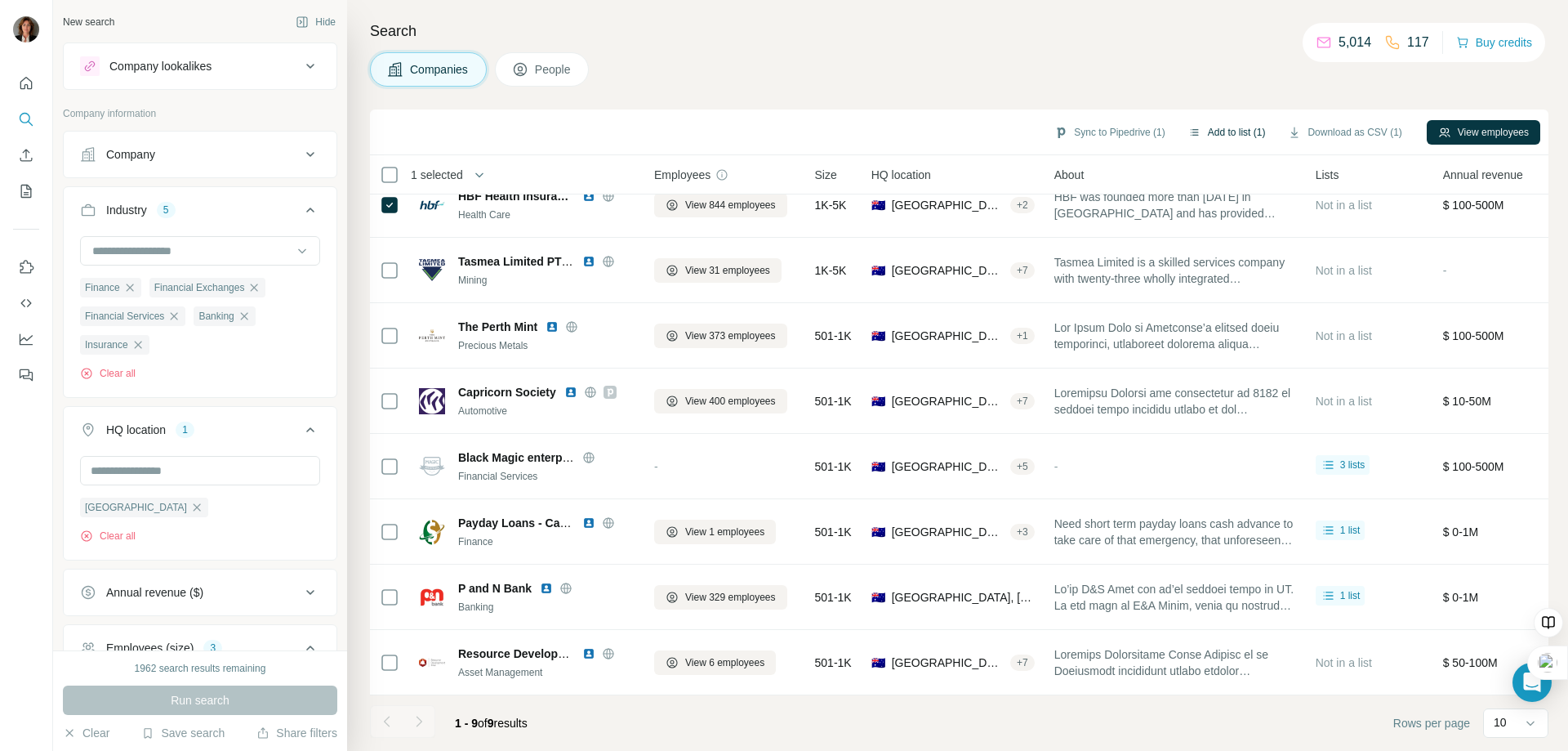
click at [1224, 133] on button "Add to list (1)" at bounding box center [1226, 132] width 100 height 25
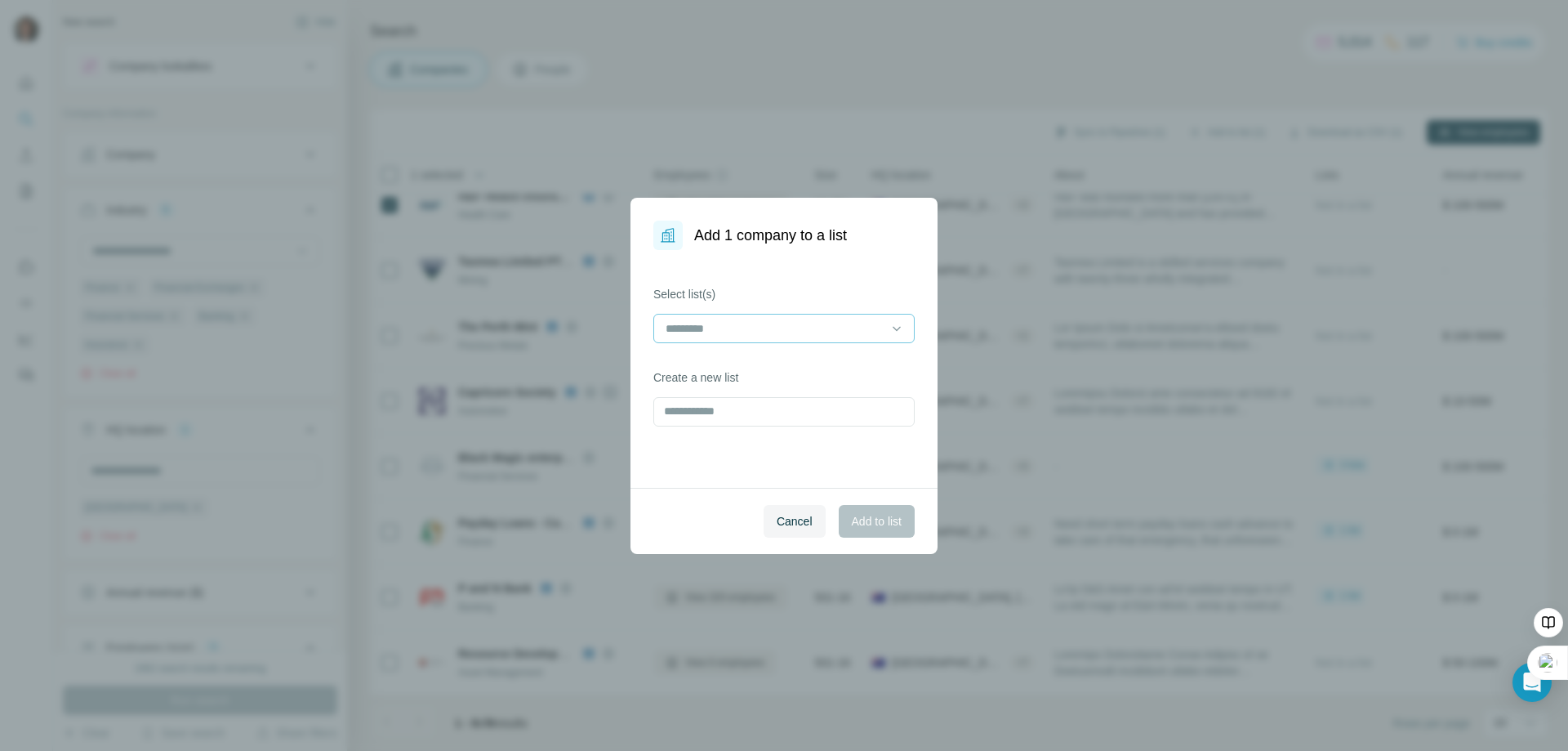
click at [792, 329] on input at bounding box center [774, 328] width 221 height 18
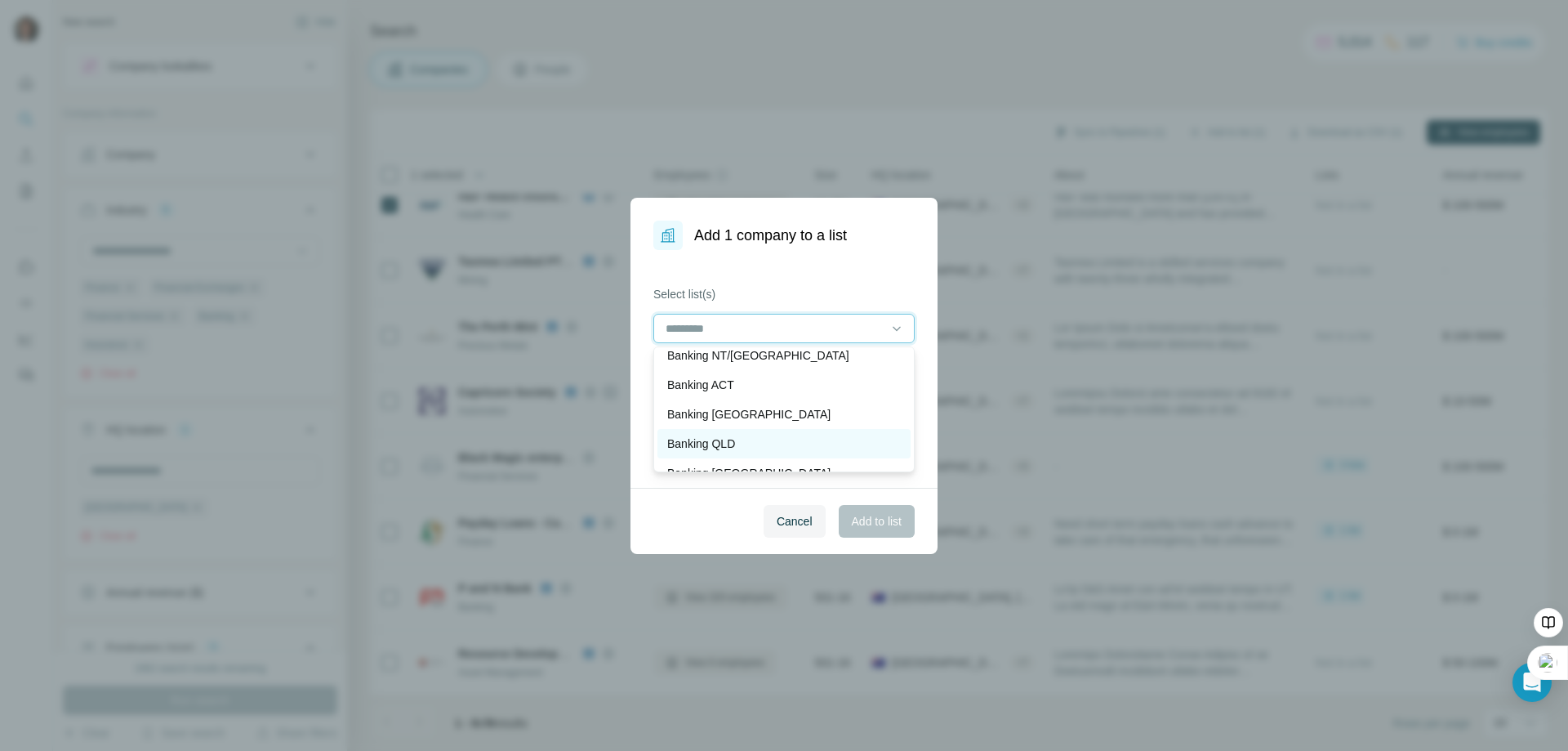
scroll to position [0, 0]
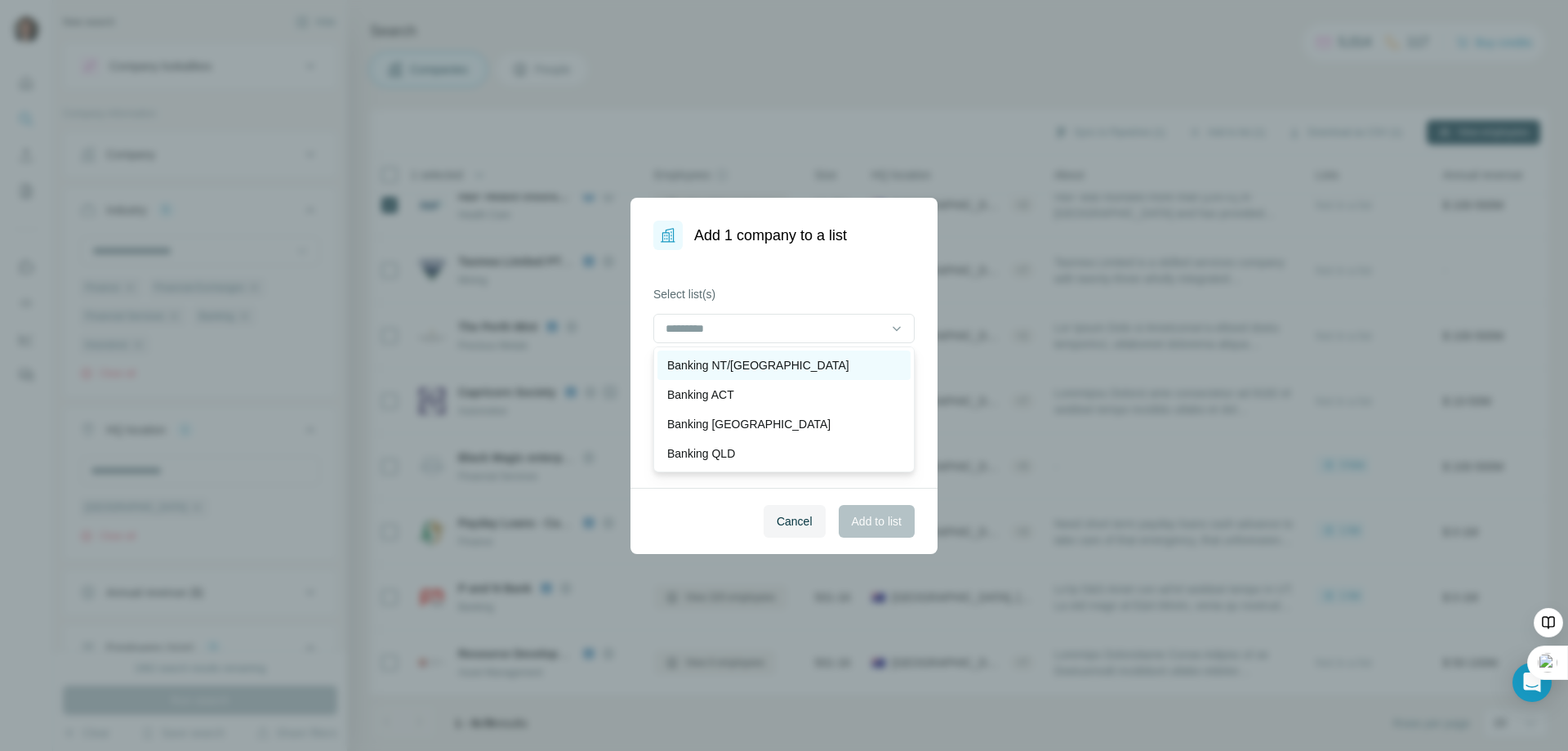
click at [734, 364] on p "Banking NT/[GEOGRAPHIC_DATA]" at bounding box center [758, 365] width 182 height 16
click at [869, 517] on span "Add to list" at bounding box center [876, 521] width 50 height 16
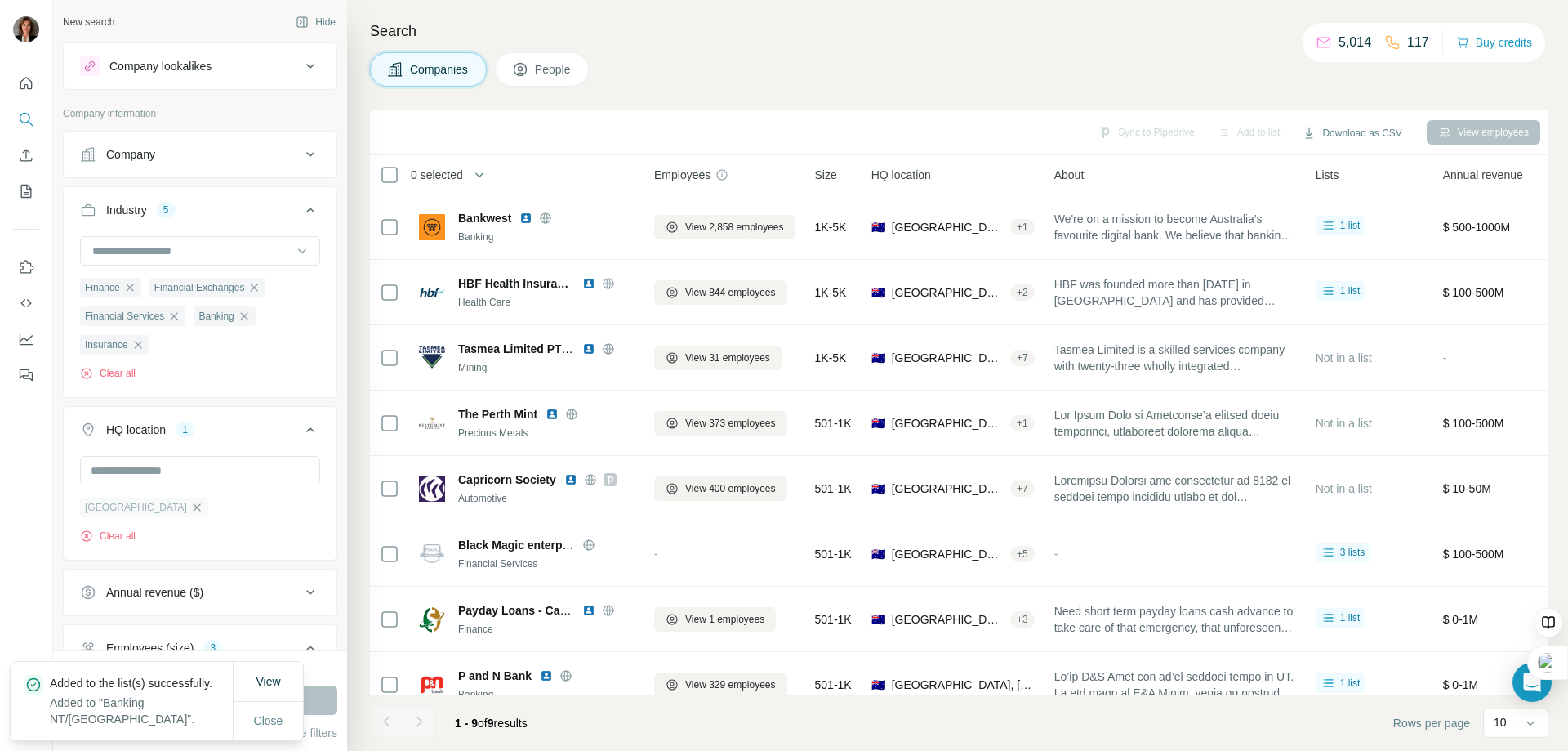
click at [191, 510] on icon "button" at bounding box center [197, 506] width 13 height 13
click at [151, 474] on input "text" at bounding box center [200, 470] width 240 height 29
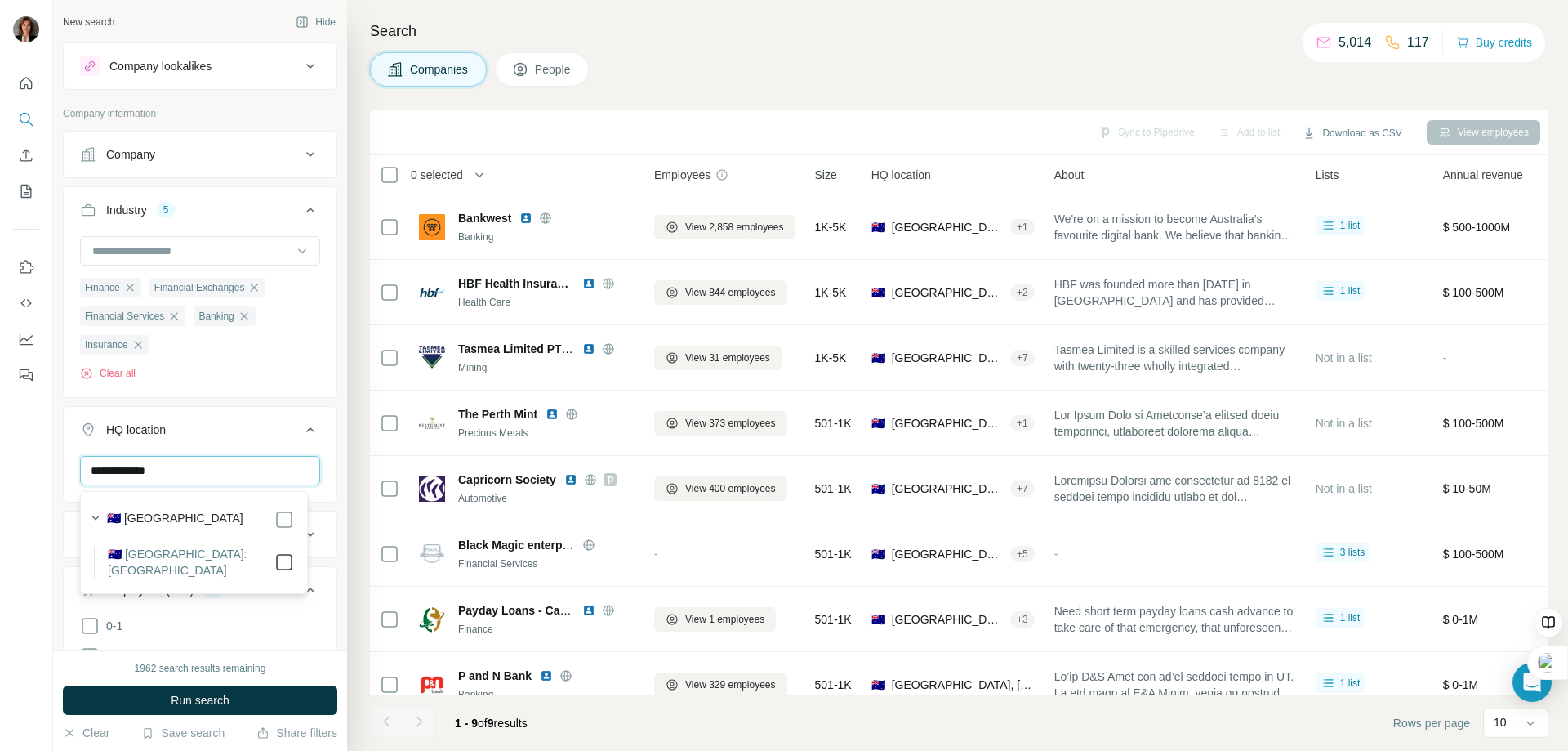
type input "**********"
click at [214, 701] on span "Run search" at bounding box center [200, 700] width 59 height 16
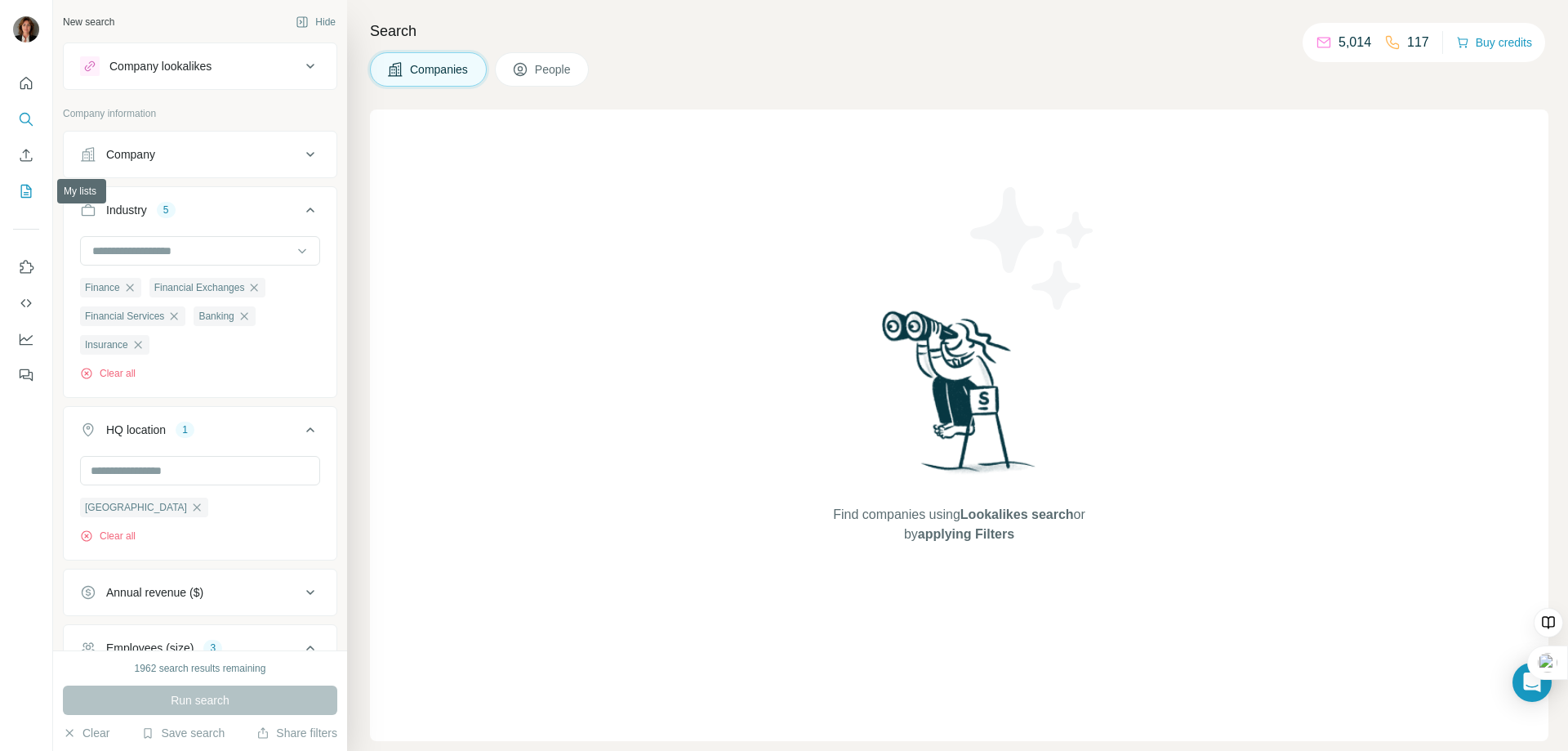
click at [26, 197] on icon "My lists" at bounding box center [27, 191] width 10 height 13
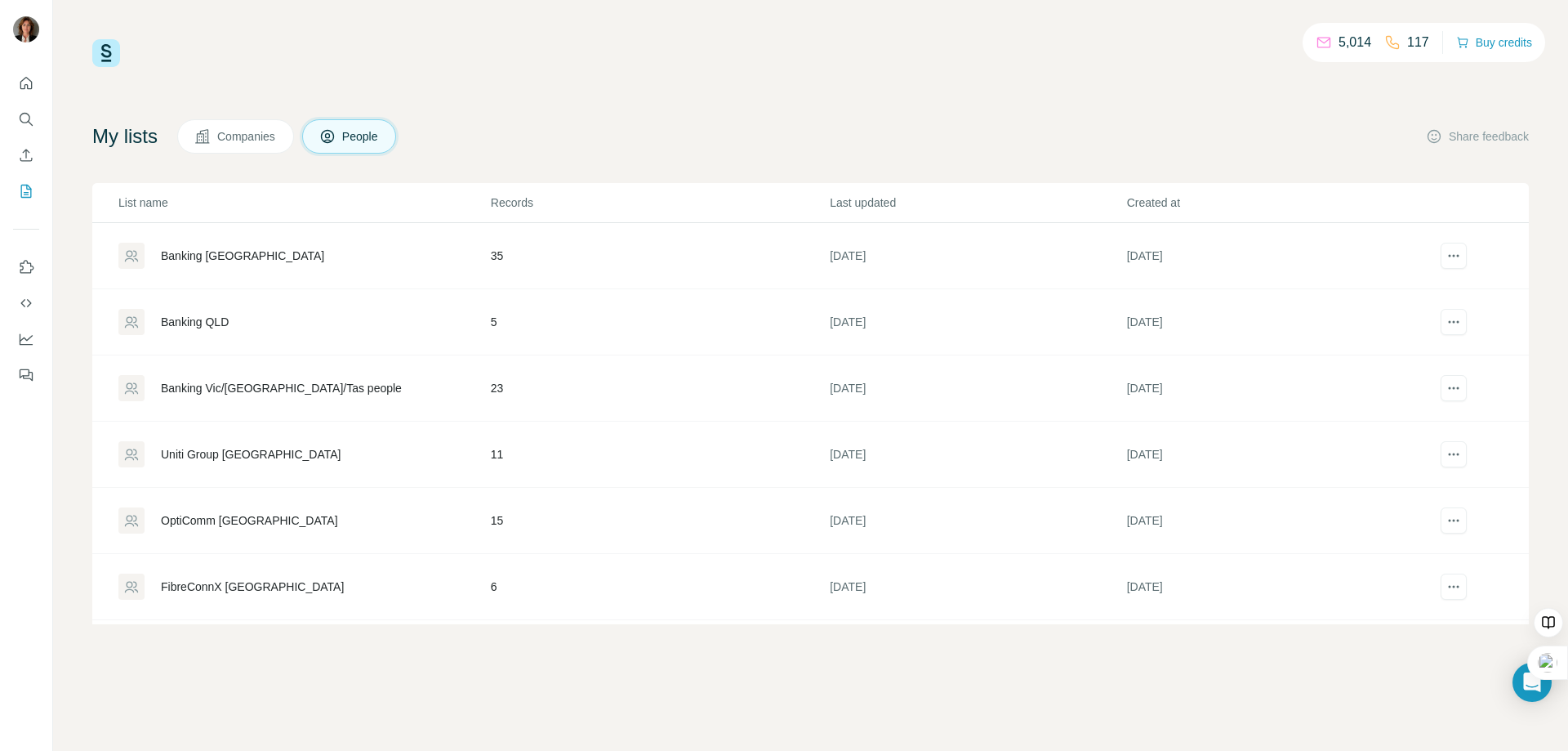
click at [187, 322] on div "Banking QLD" at bounding box center [194, 321] width 68 height 16
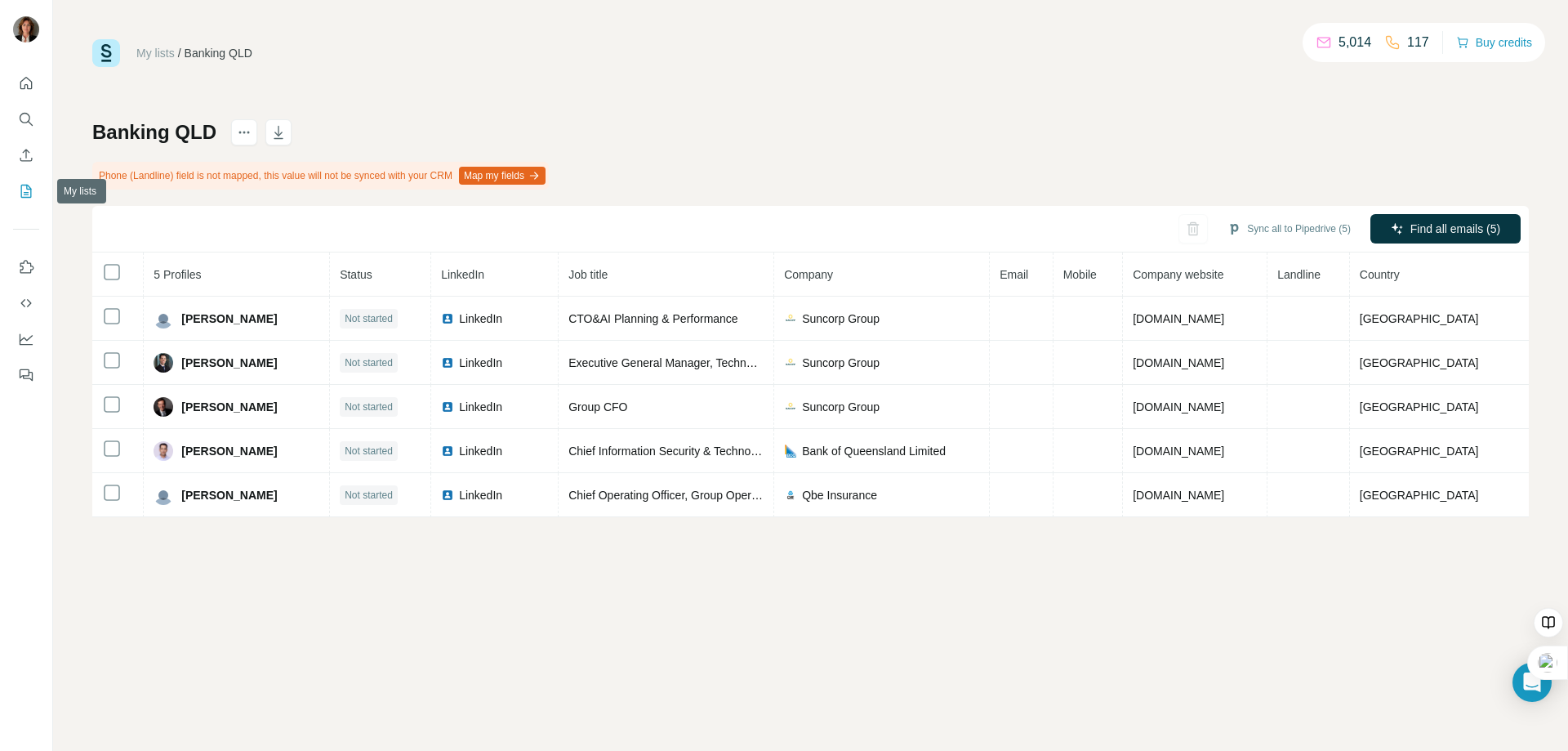
click at [27, 190] on icon "My lists" at bounding box center [28, 190] width 9 height 10
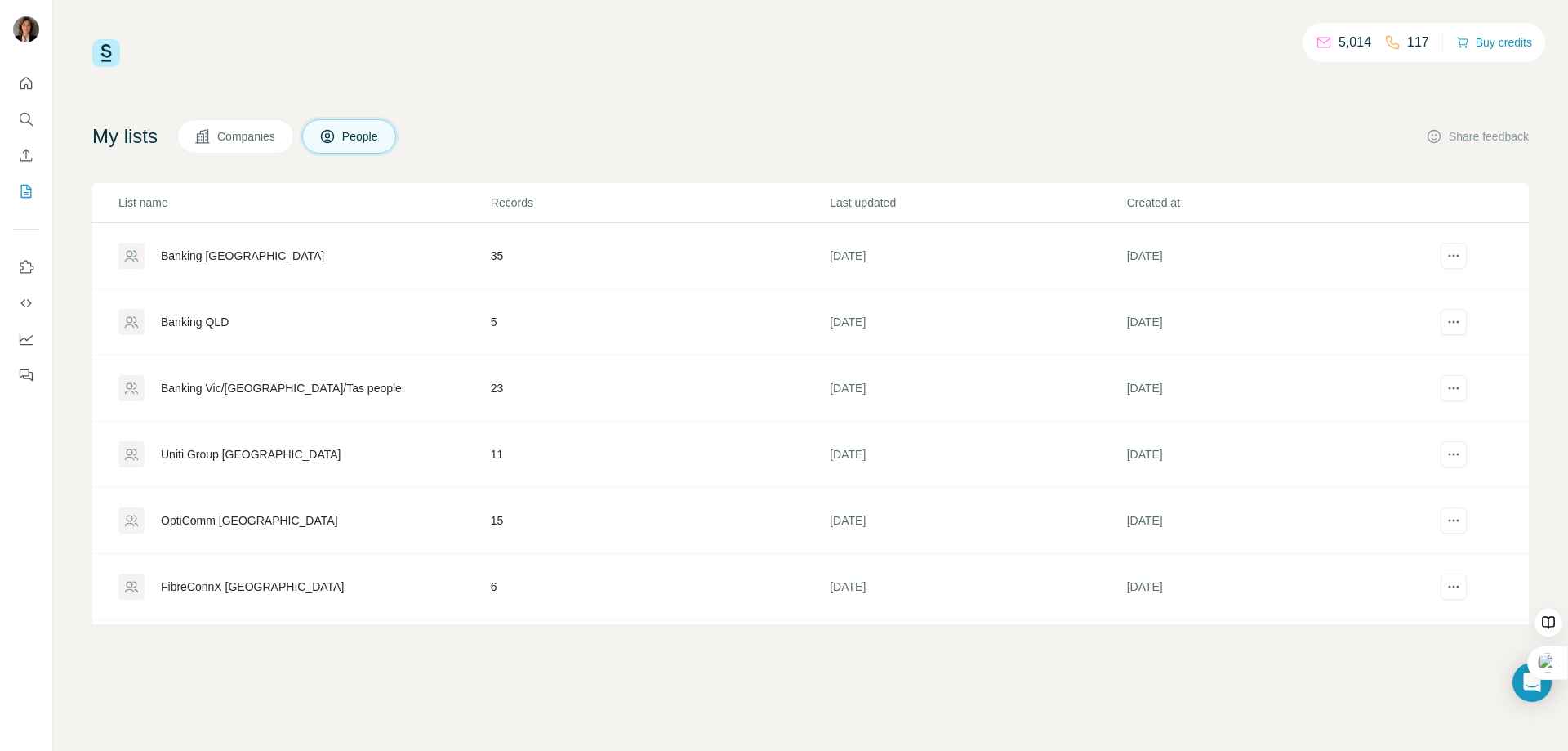
click at [256, 135] on span "Companies" at bounding box center [246, 136] width 59 height 16
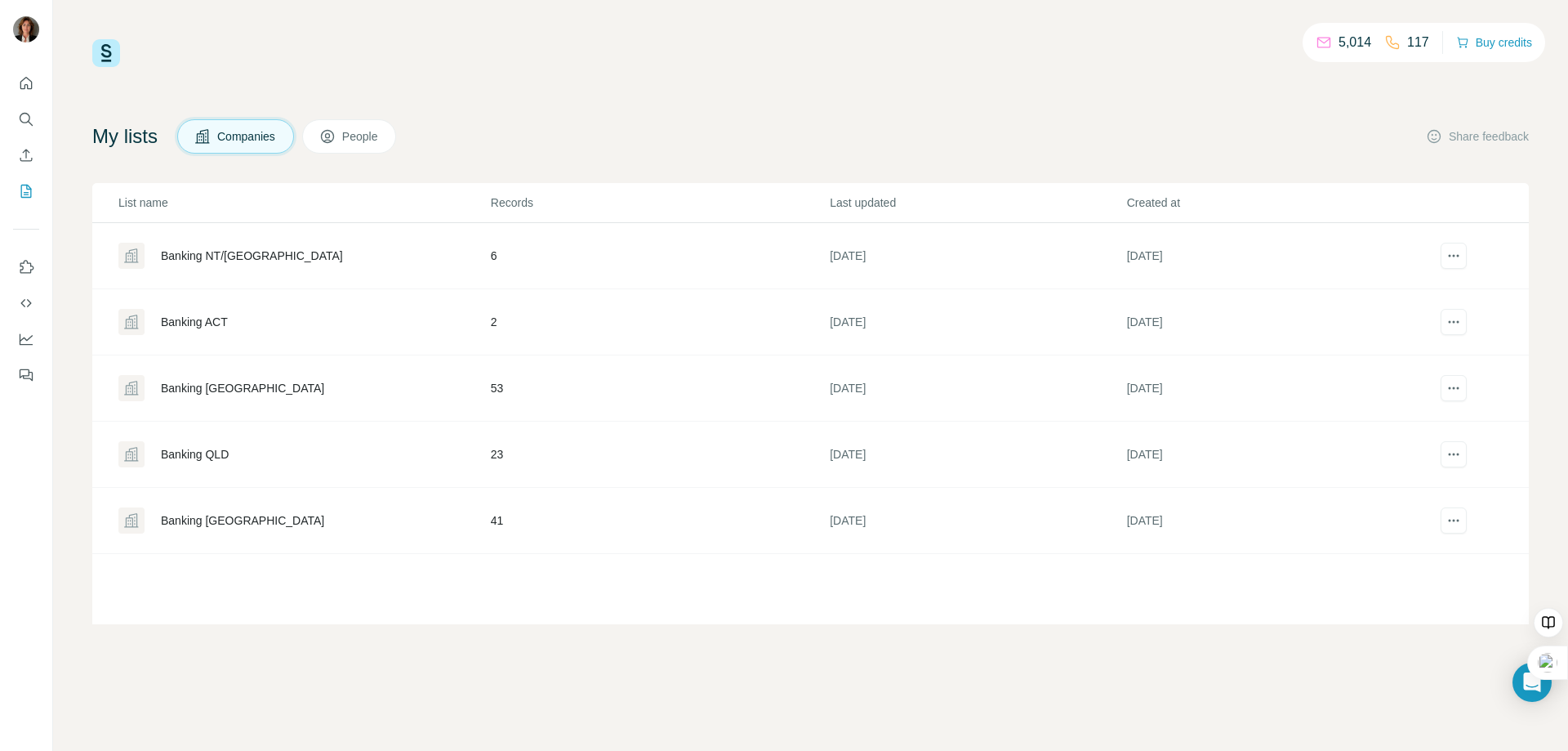
click at [197, 452] on div "Banking QLD" at bounding box center [194, 454] width 68 height 16
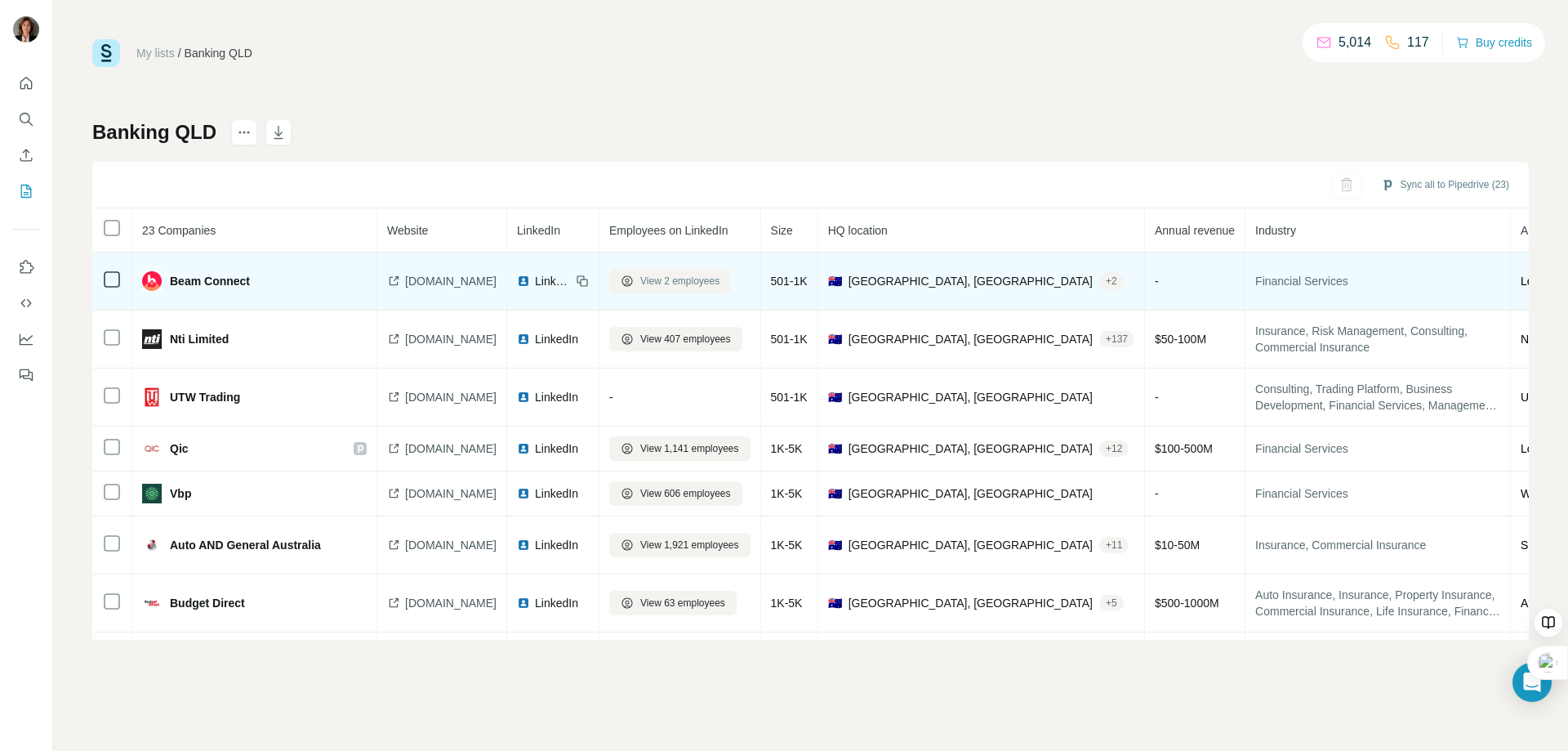
click at [683, 282] on span "View 2 employees" at bounding box center [680, 281] width 79 height 15
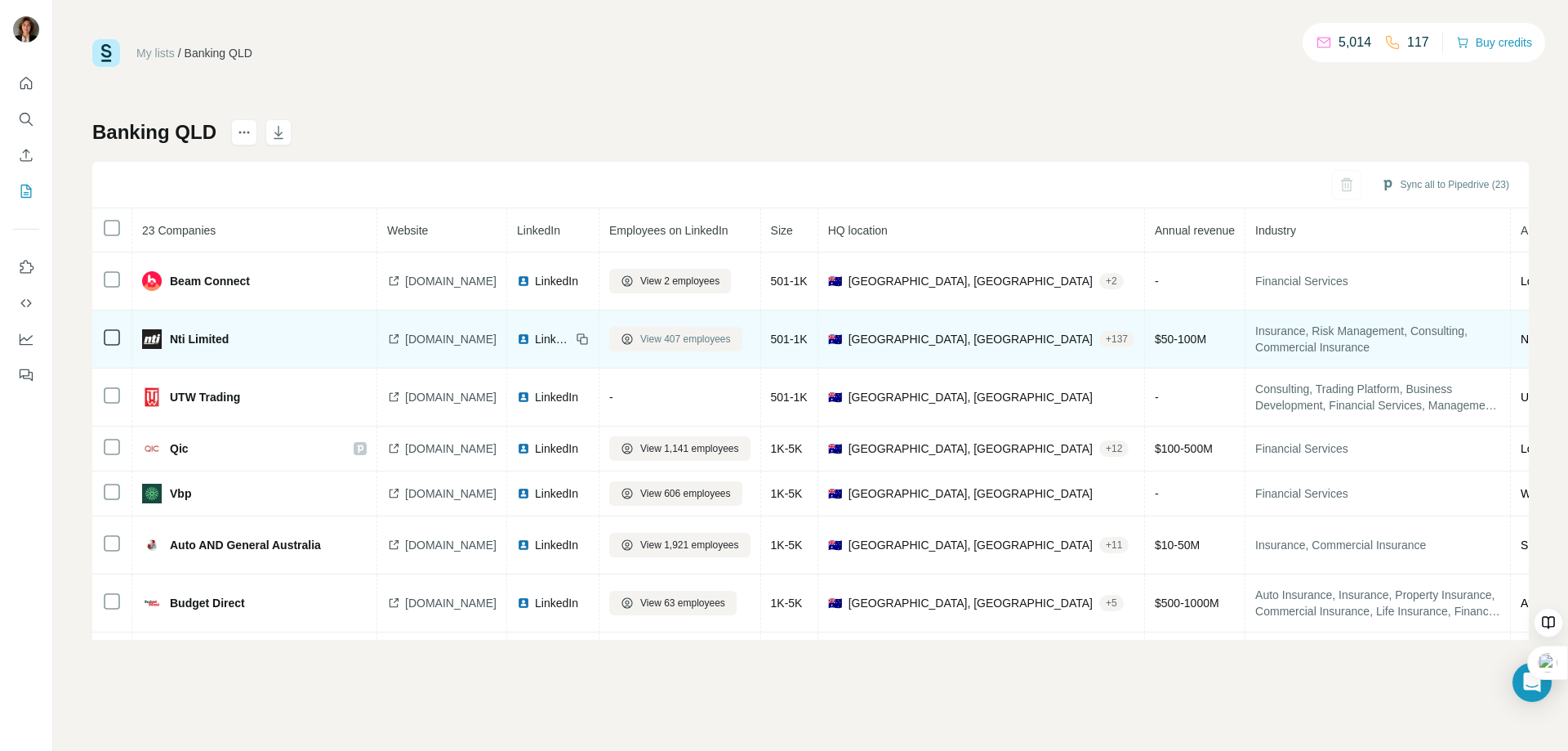
click at [705, 338] on span "View 407 employees" at bounding box center [686, 338] width 91 height 15
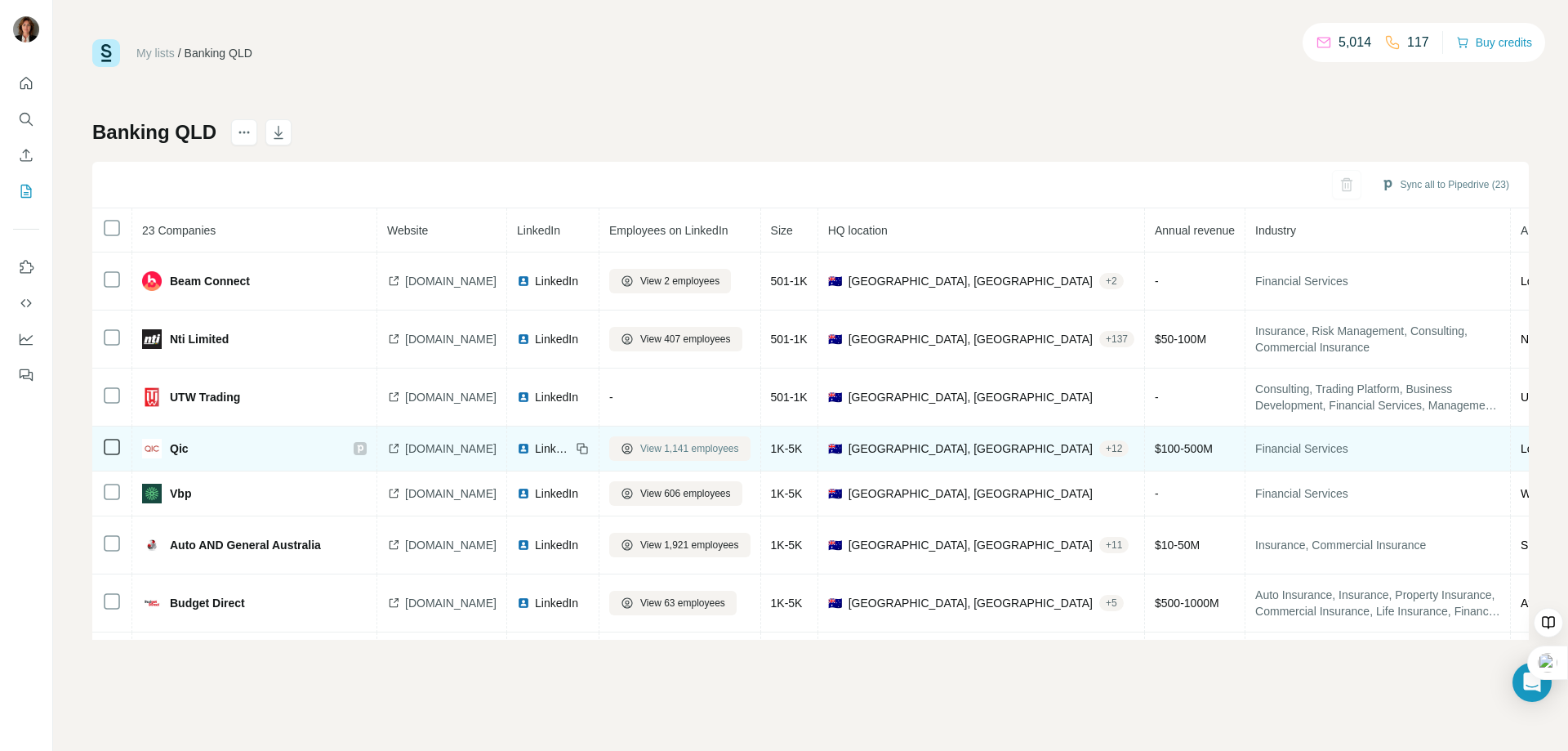
click at [723, 451] on span "View 1,141 employees" at bounding box center [689, 448] width 99 height 15
